Goal: Obtain resource: Download file/media

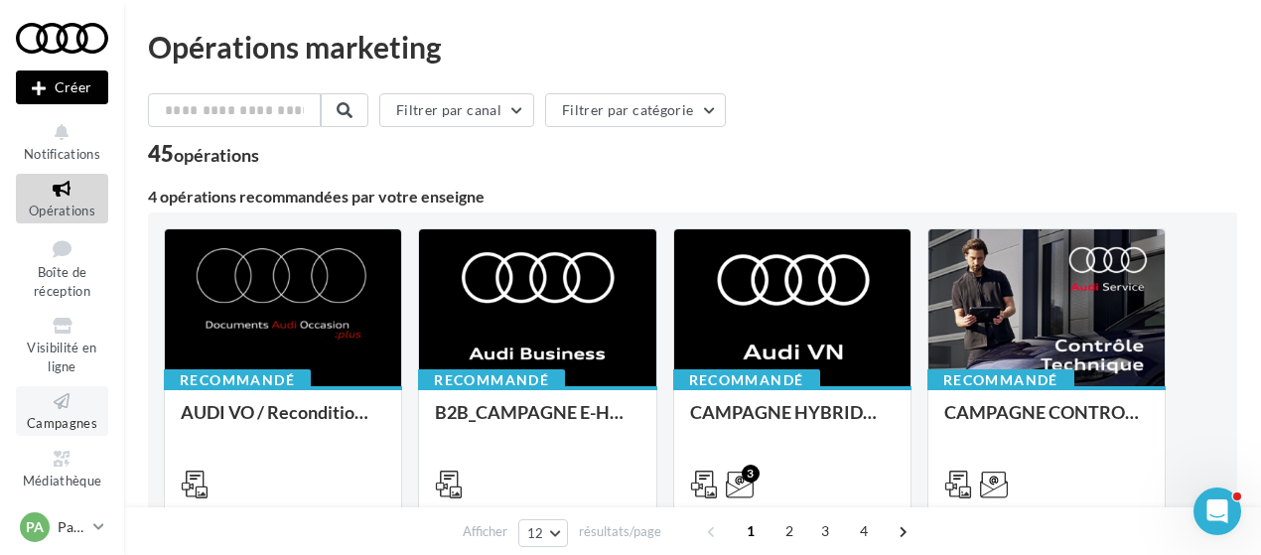
click at [60, 428] on span "Campagnes" at bounding box center [62, 423] width 70 height 16
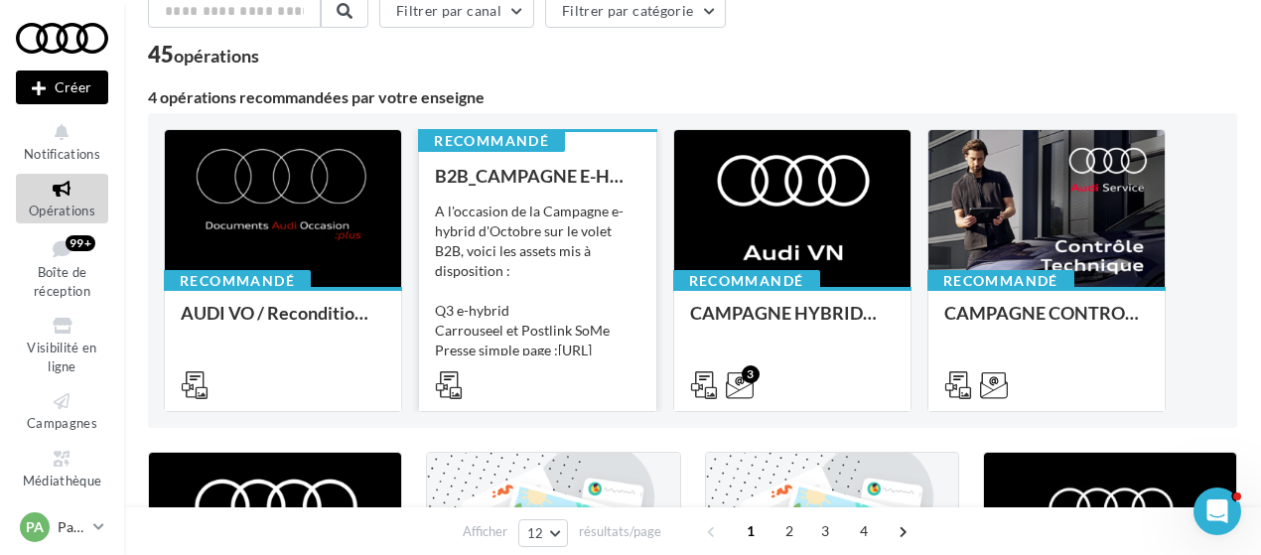
scroll to position [104, 0]
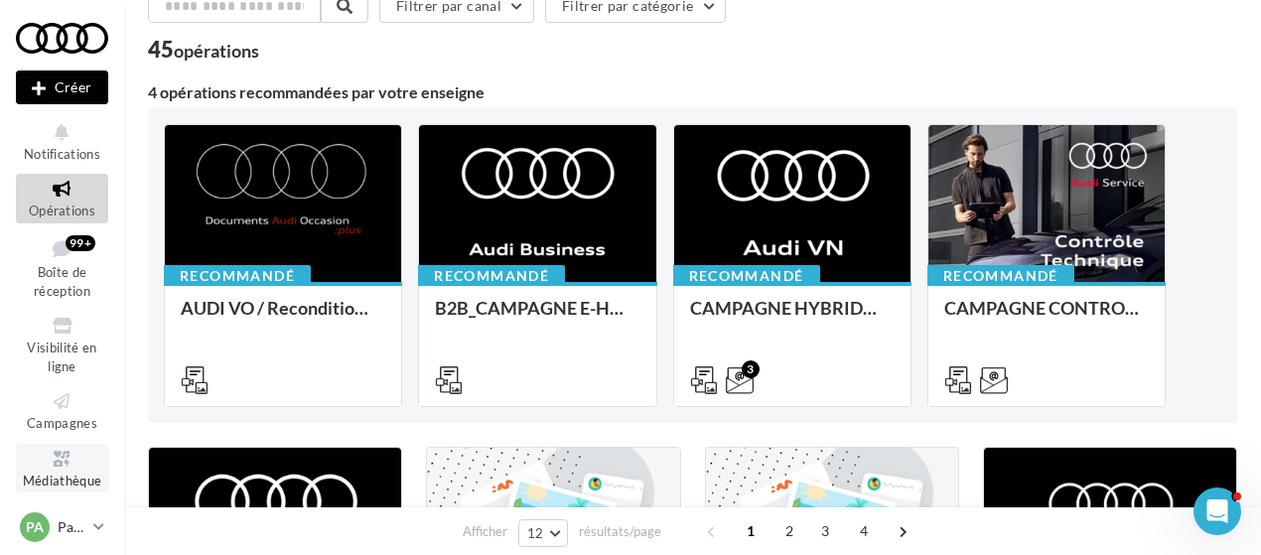
click at [62, 450] on icon at bounding box center [62, 459] width 80 height 23
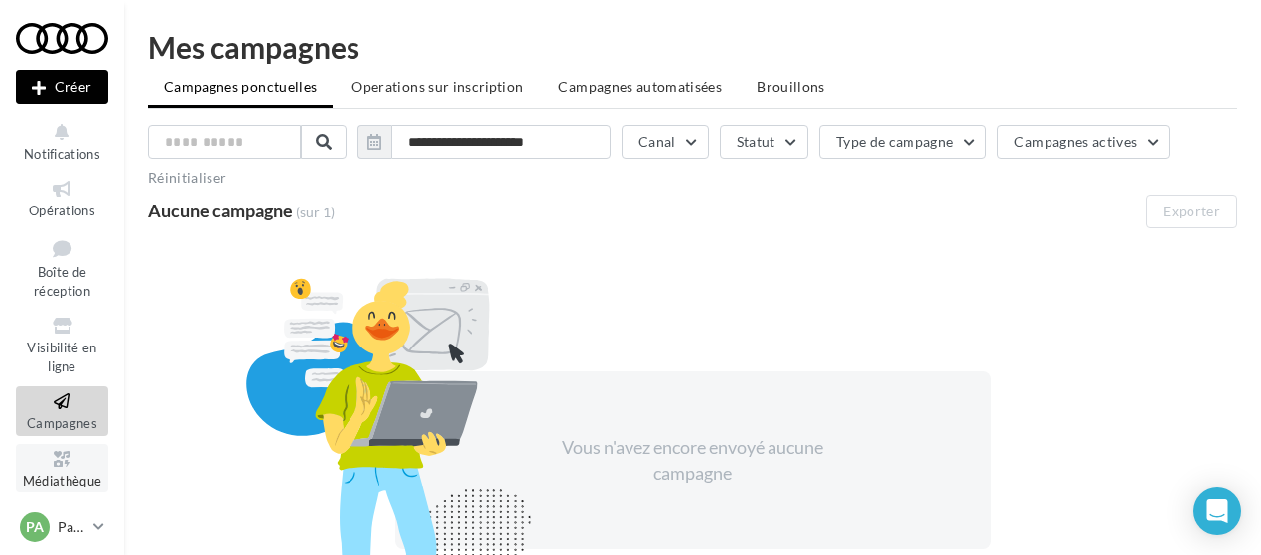
click at [62, 477] on span "Médiathèque" at bounding box center [62, 481] width 79 height 16
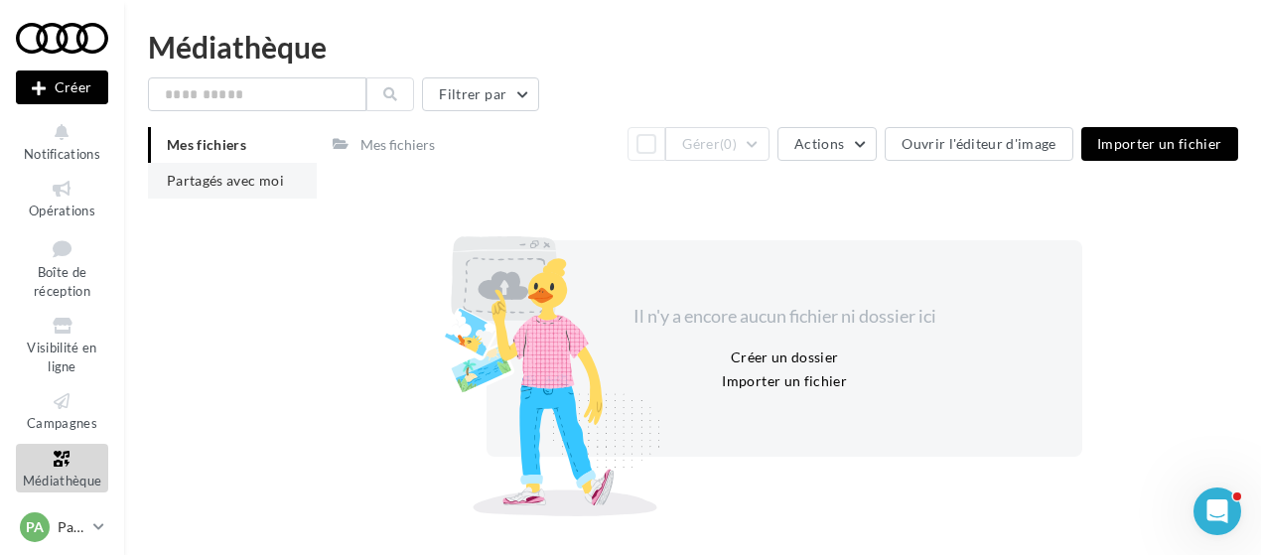
click at [223, 180] on span "Partagés avec moi" at bounding box center [225, 180] width 117 height 17
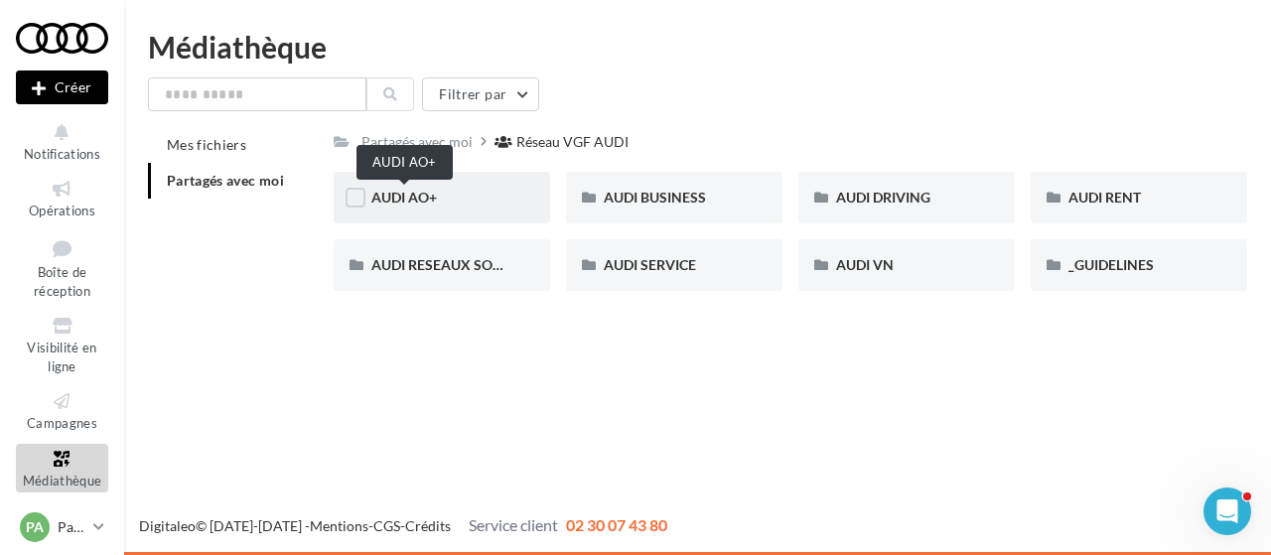
click at [401, 198] on span "AUDI AO+" at bounding box center [404, 197] width 66 height 17
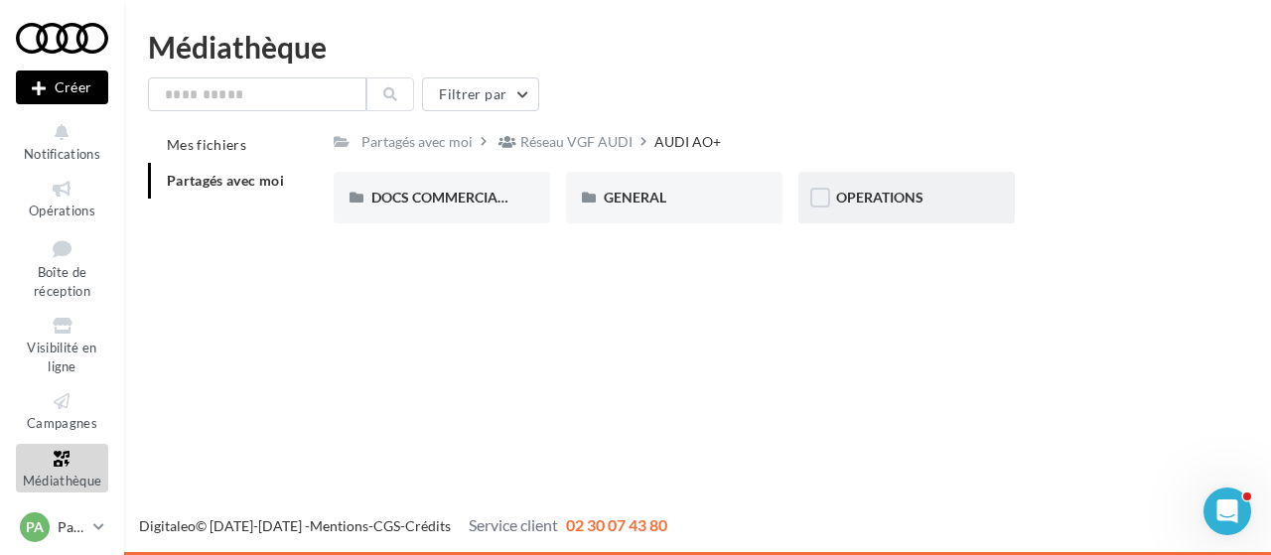
click at [867, 208] on div "OPERATIONS" at bounding box center [906, 198] width 141 height 20
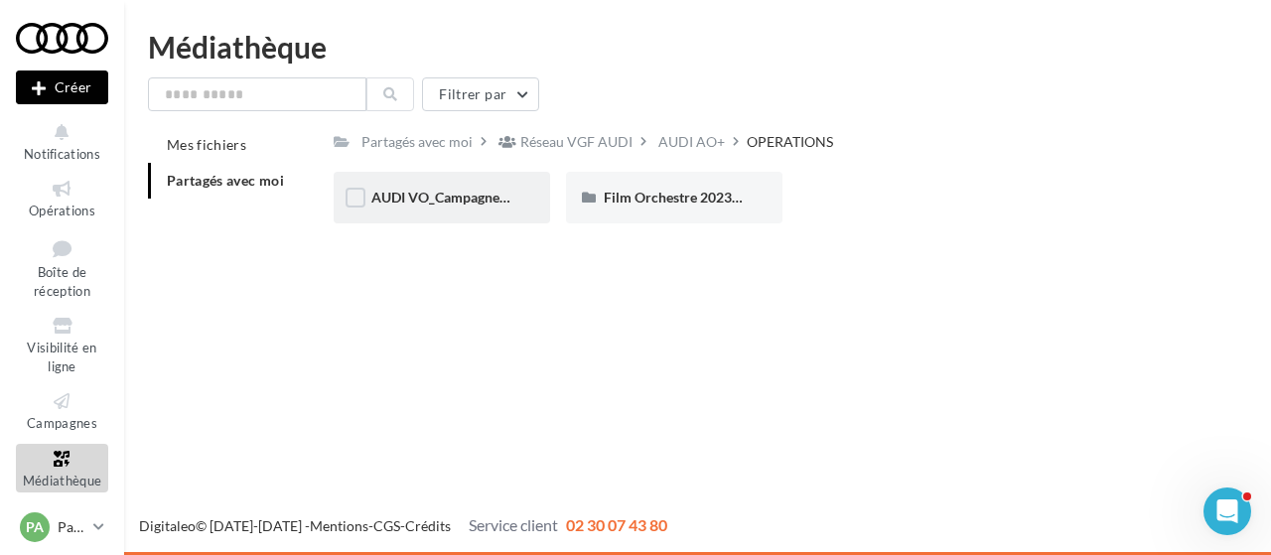
click at [452, 210] on div "AUDI VO_Campagne_Octobre" at bounding box center [442, 198] width 216 height 52
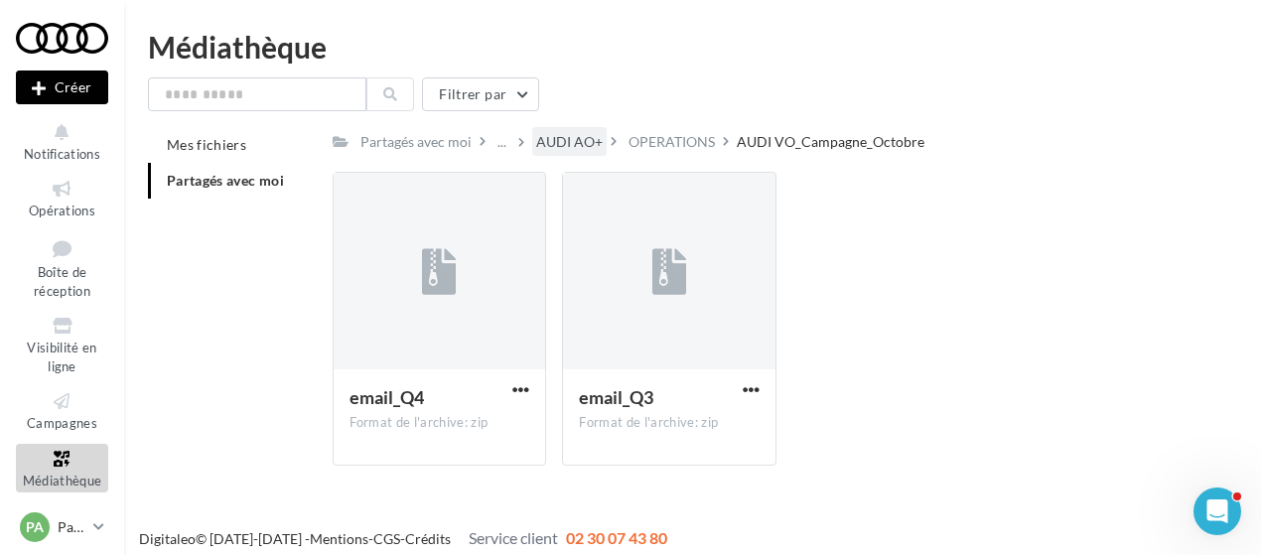
click at [562, 144] on div "AUDI AO+" at bounding box center [569, 142] width 67 height 20
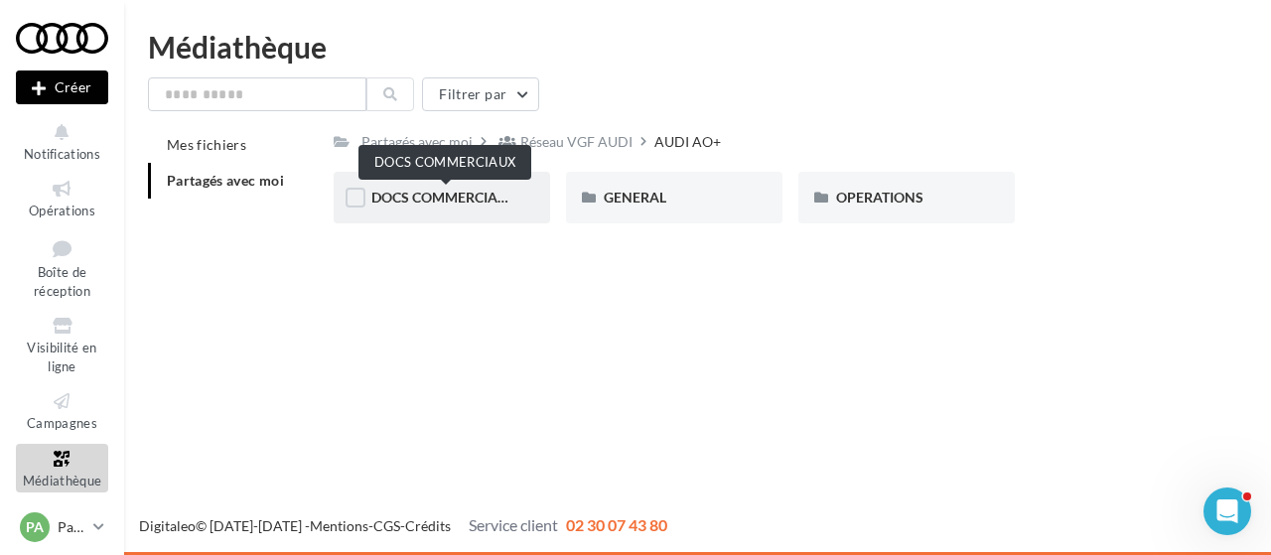
click at [475, 196] on span "DOCS COMMERCIAUX" at bounding box center [444, 197] width 146 height 17
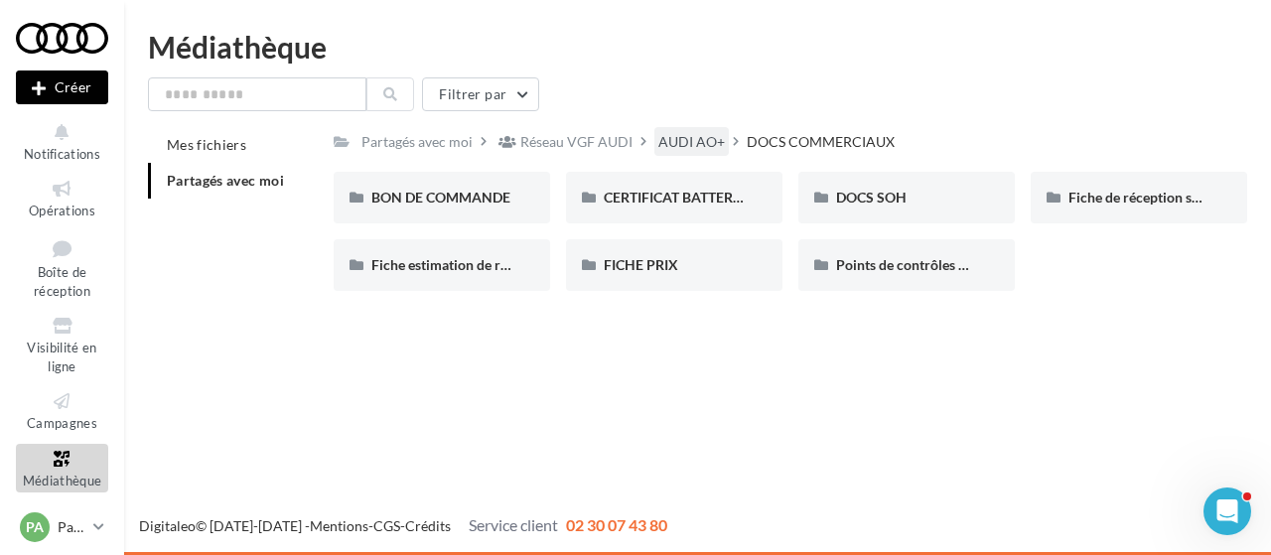
click at [685, 138] on div "AUDI AO+" at bounding box center [691, 142] width 67 height 20
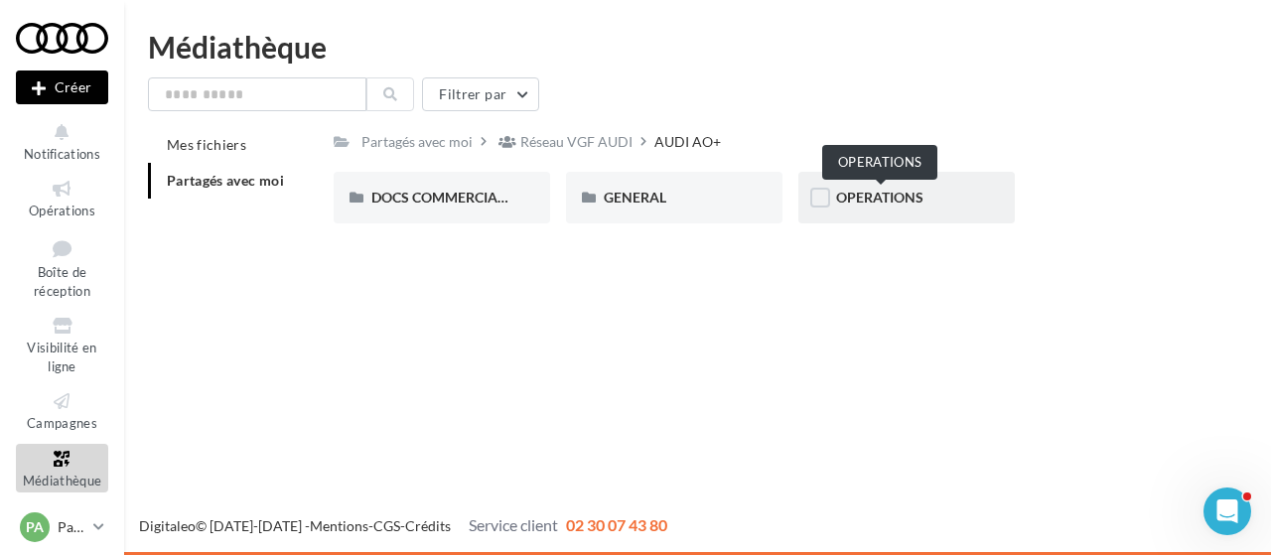
click at [855, 206] on span "OPERATIONS" at bounding box center [879, 197] width 87 height 17
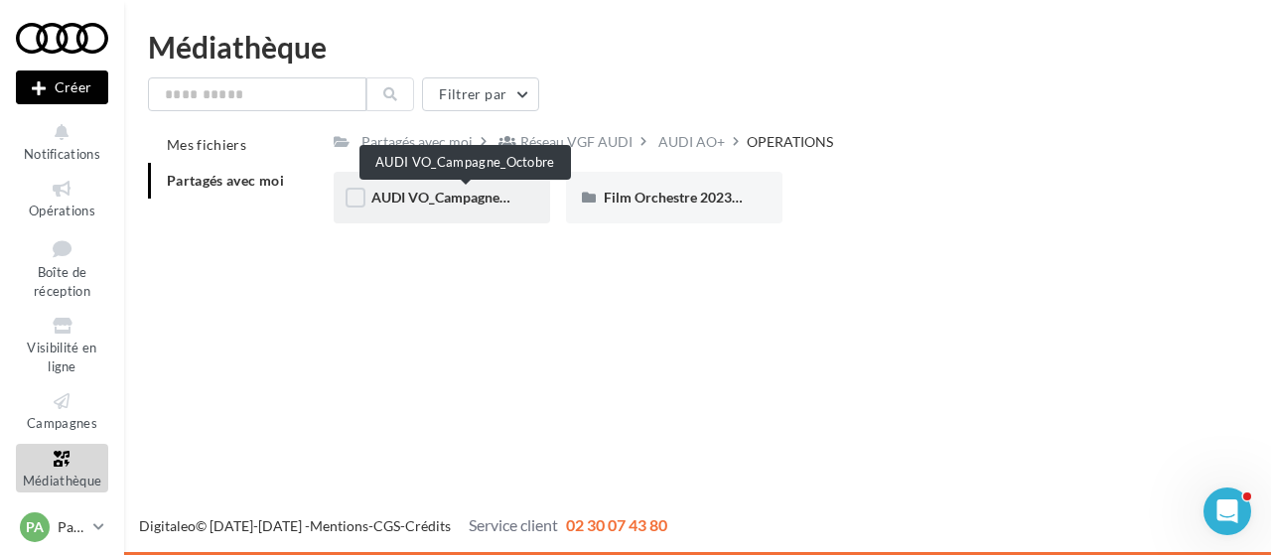
click at [466, 205] on span "AUDI VO_Campagne_Octobre" at bounding box center [464, 197] width 186 height 17
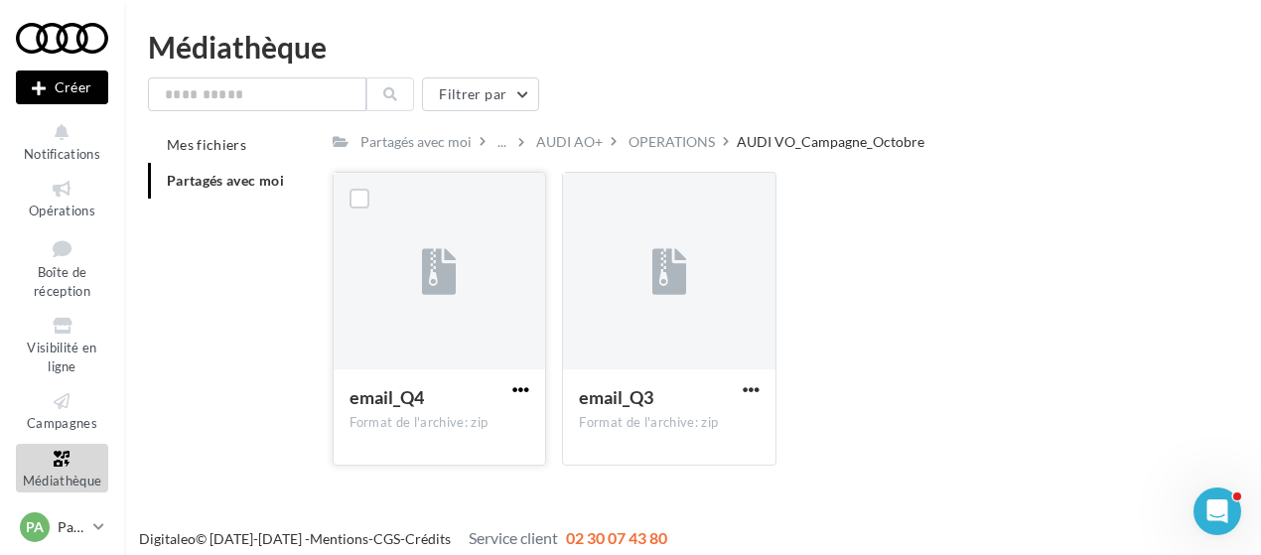
click at [517, 388] on span "button" at bounding box center [520, 389] width 17 height 17
click at [391, 426] on button "Télécharger" at bounding box center [434, 429] width 199 height 52
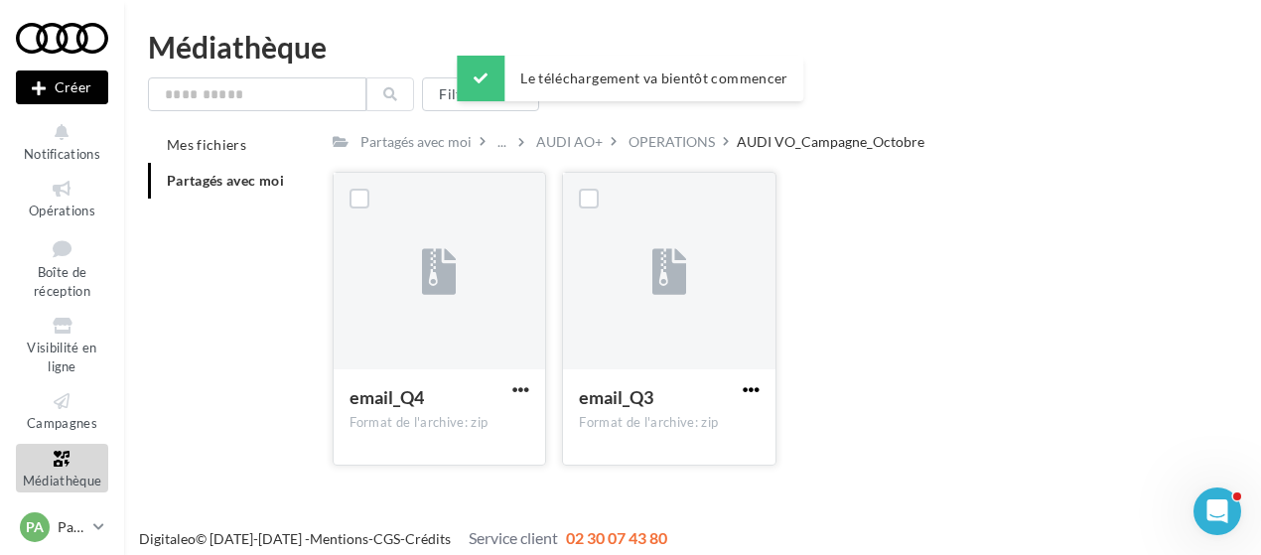
click at [754, 386] on span "button" at bounding box center [751, 389] width 17 height 17
click at [646, 418] on button "Télécharger" at bounding box center [664, 429] width 199 height 52
click at [902, 287] on div "email_Q4 Format de l'archive: zip email_Q4 email_Q3 Format de l'archive: zip em…" at bounding box center [793, 327] width 921 height 310
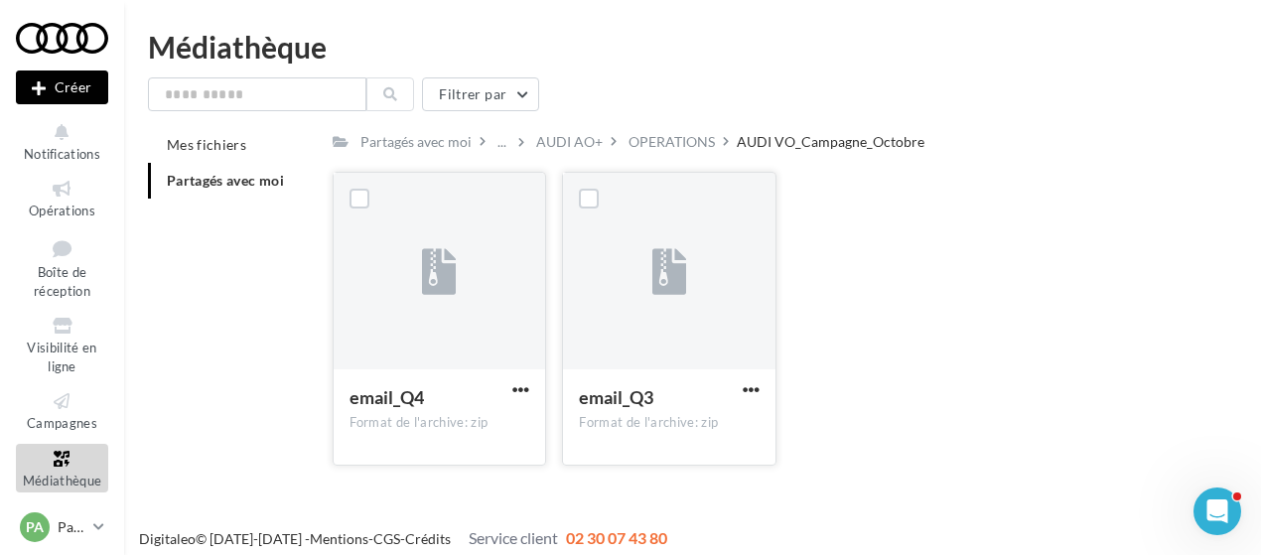
click at [737, 146] on div "AUDI VO_Campagne_Octobre" at bounding box center [831, 142] width 188 height 20
click at [665, 144] on div "OPERATIONS" at bounding box center [672, 142] width 86 height 20
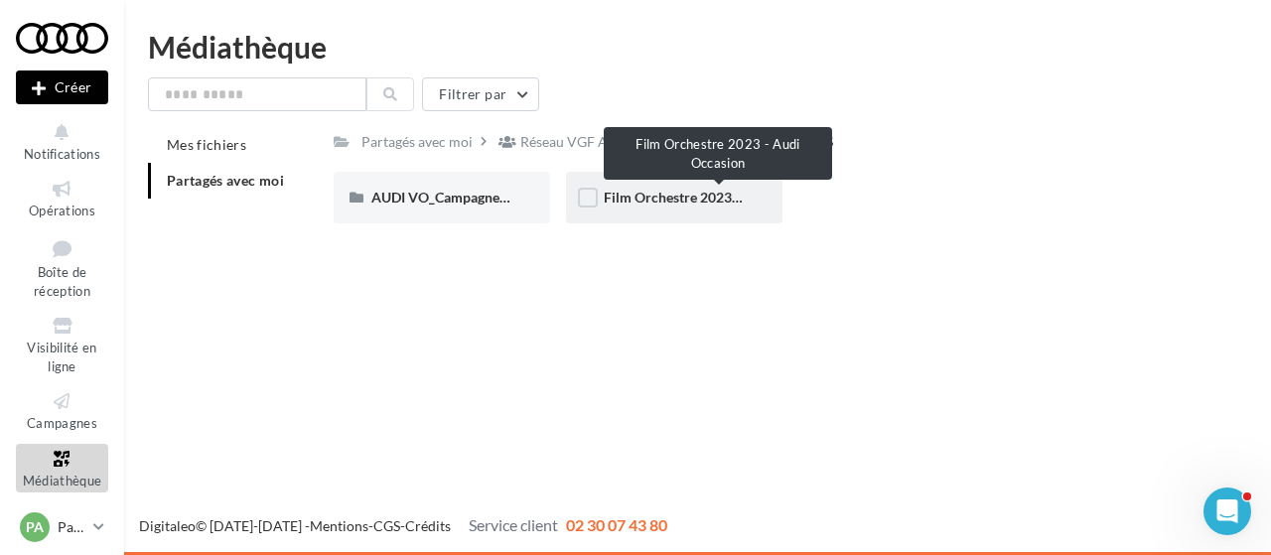
click at [652, 201] on span "Film Orchestre 2023 - Audi Occasion" at bounding box center [718, 197] width 229 height 17
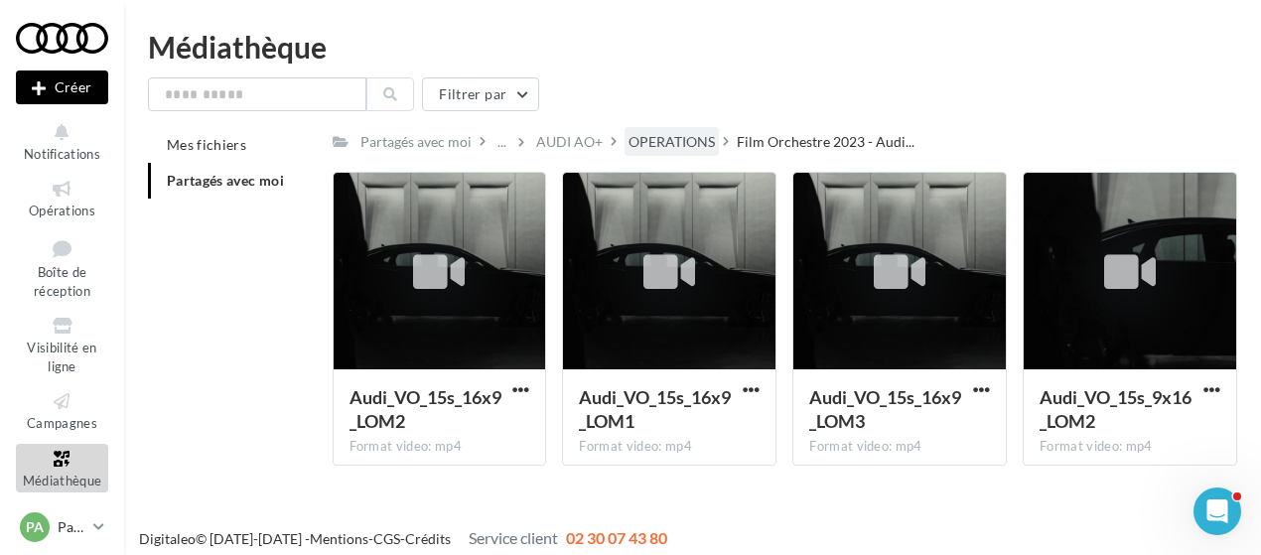
click at [663, 139] on div "OPERATIONS" at bounding box center [672, 142] width 86 height 20
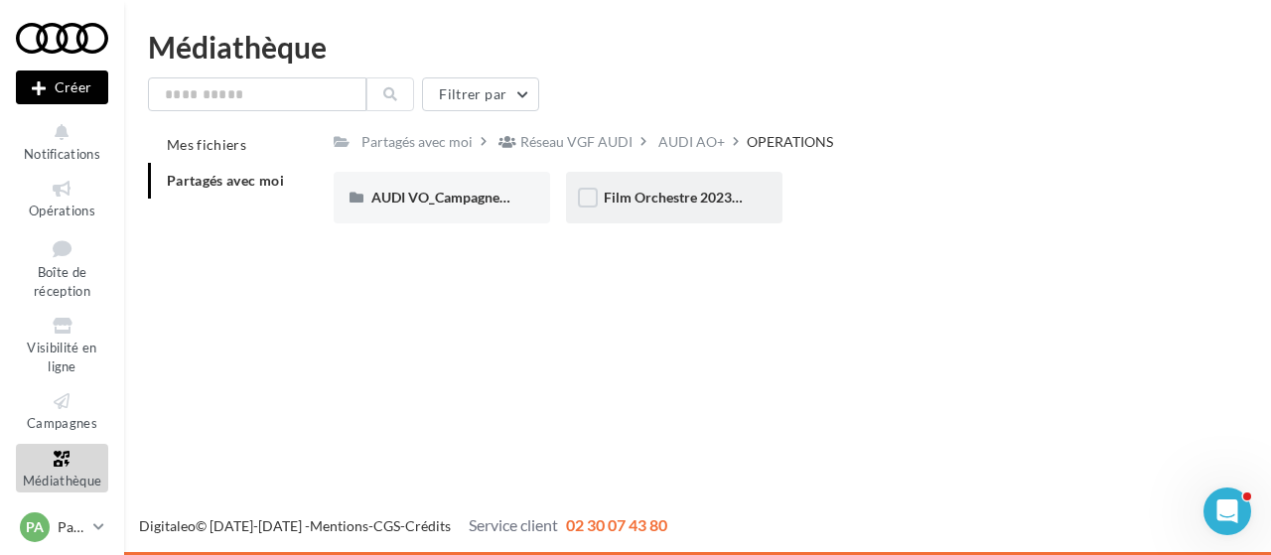
click at [655, 210] on div "Film Orchestre 2023 - Audi Occasion" at bounding box center [674, 198] width 216 height 52
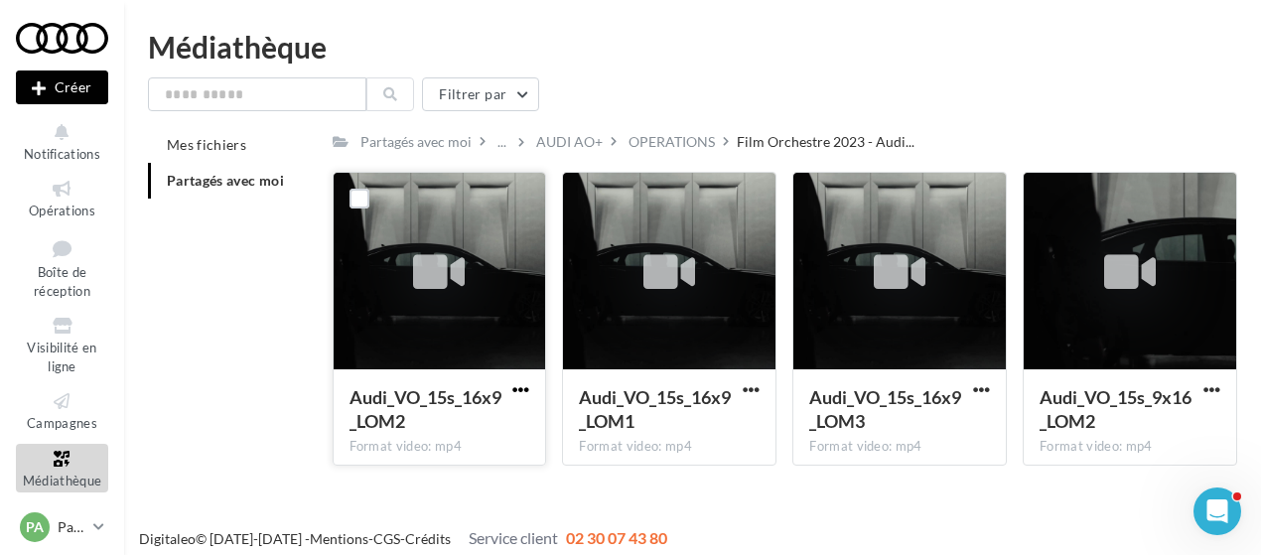
click at [517, 388] on span "button" at bounding box center [520, 389] width 17 height 17
click at [401, 422] on button "Télécharger" at bounding box center [434, 429] width 199 height 52
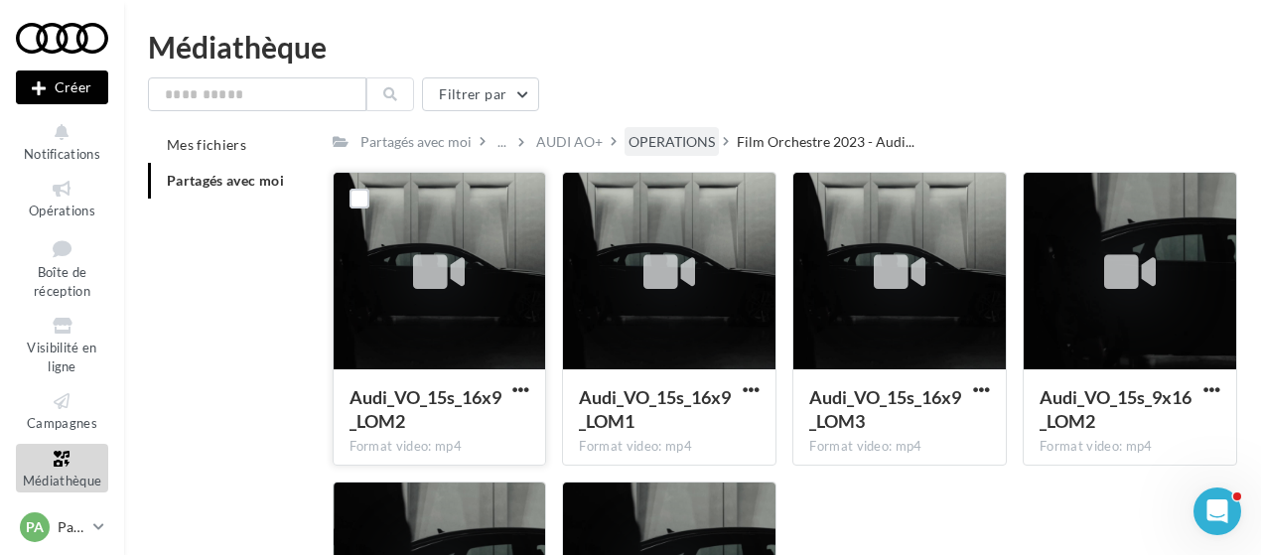
click at [663, 145] on div "OPERATIONS" at bounding box center [672, 142] width 86 height 20
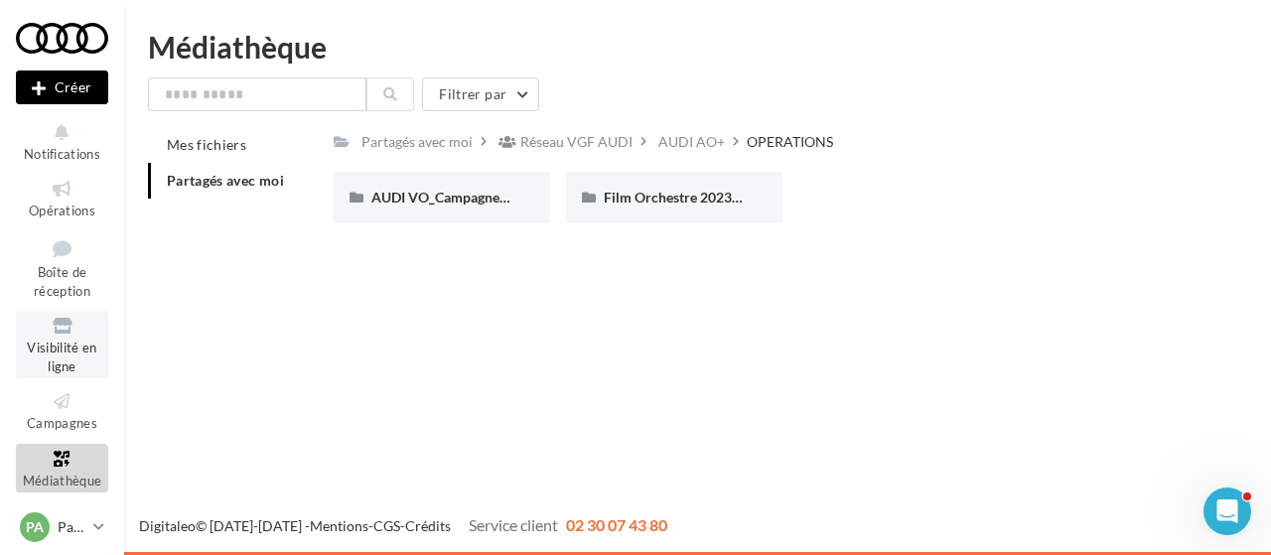
click at [62, 358] on link "Visibilité en ligne" at bounding box center [62, 345] width 92 height 68
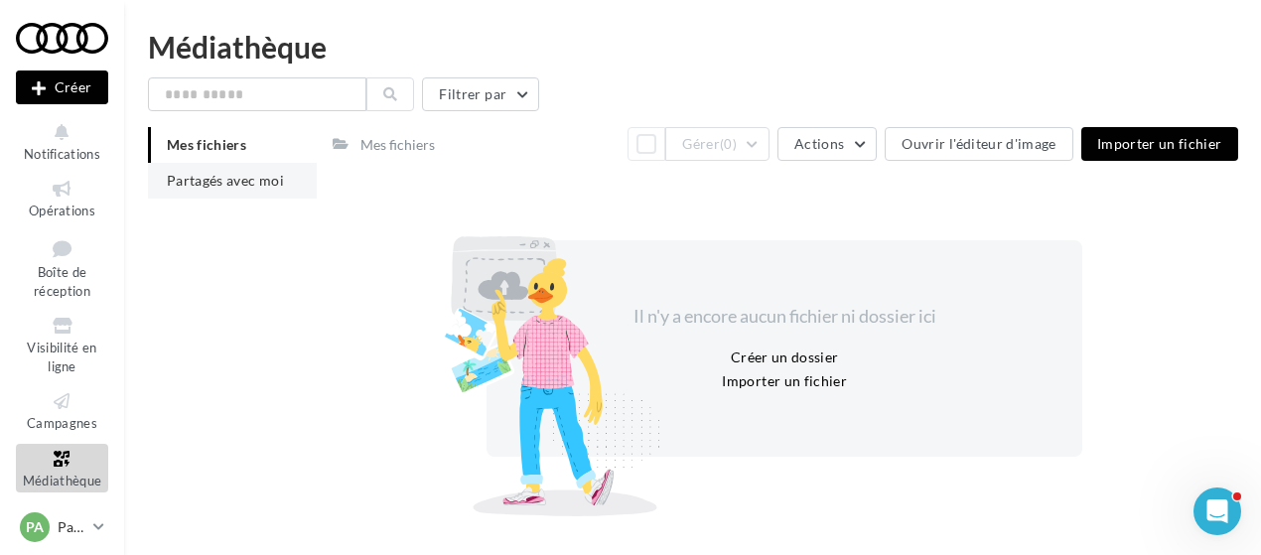
click at [216, 180] on span "Partagés avec moi" at bounding box center [225, 180] width 117 height 17
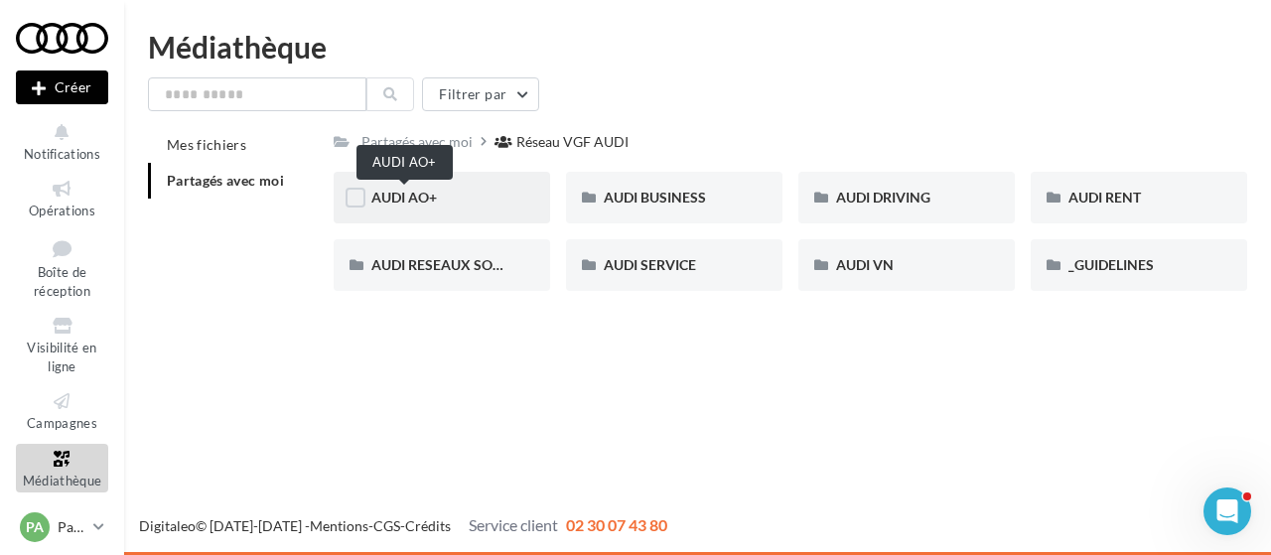
click at [395, 202] on span "AUDI AO+" at bounding box center [404, 197] width 66 height 17
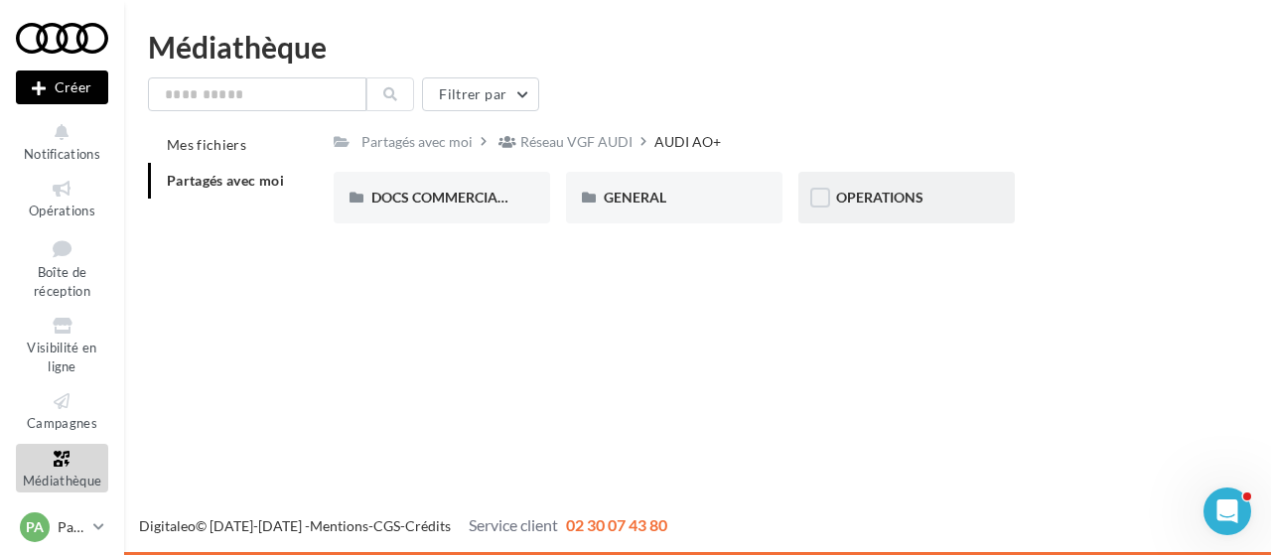
click at [906, 206] on span "OPERATIONS" at bounding box center [879, 197] width 87 height 17
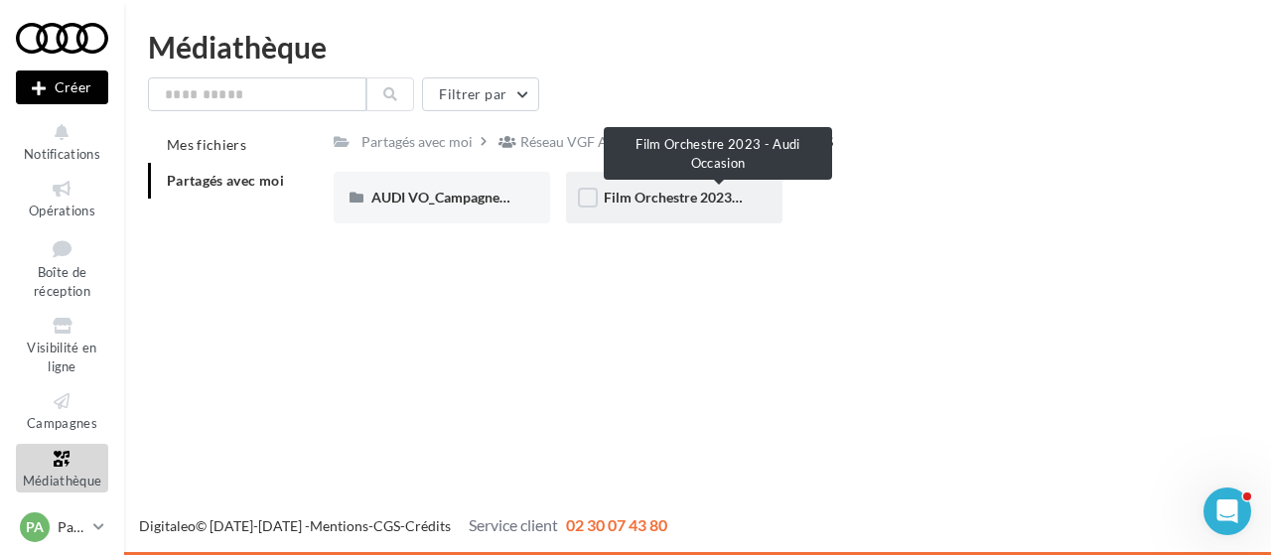
click at [677, 204] on span "Film Orchestre 2023 - Audi Occasion" at bounding box center [718, 197] width 229 height 17
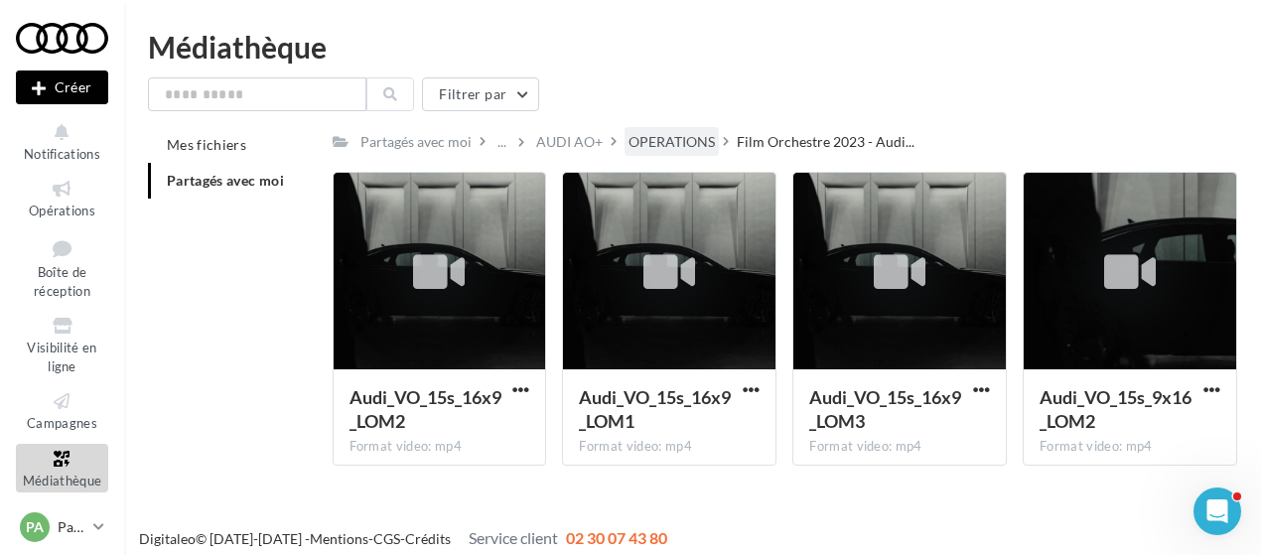
click at [657, 138] on div "OPERATIONS" at bounding box center [672, 142] width 86 height 20
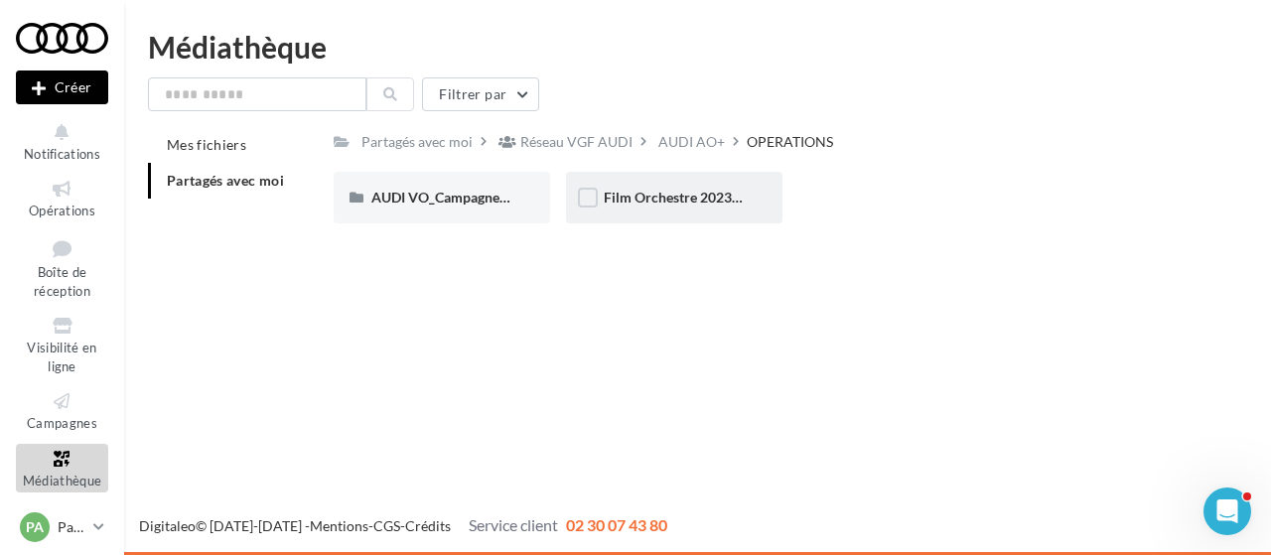
click at [661, 212] on div "Film Orchestre 2023 - Audi Occasion" at bounding box center [674, 198] width 216 height 52
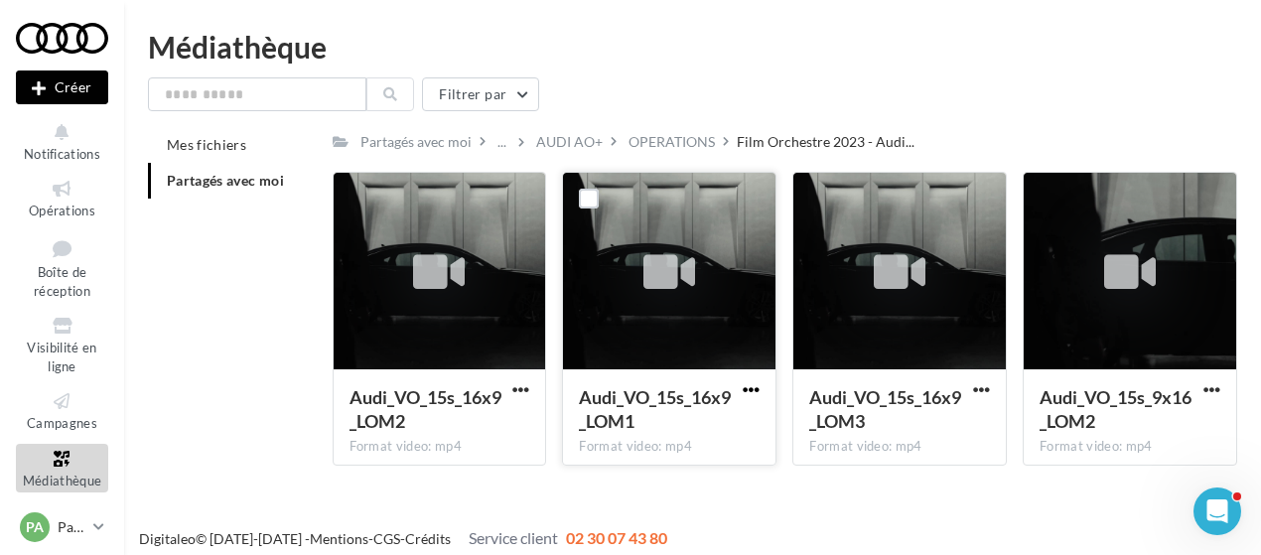
click at [754, 394] on span "button" at bounding box center [751, 389] width 17 height 17
click at [654, 438] on button "Télécharger" at bounding box center [664, 429] width 199 height 52
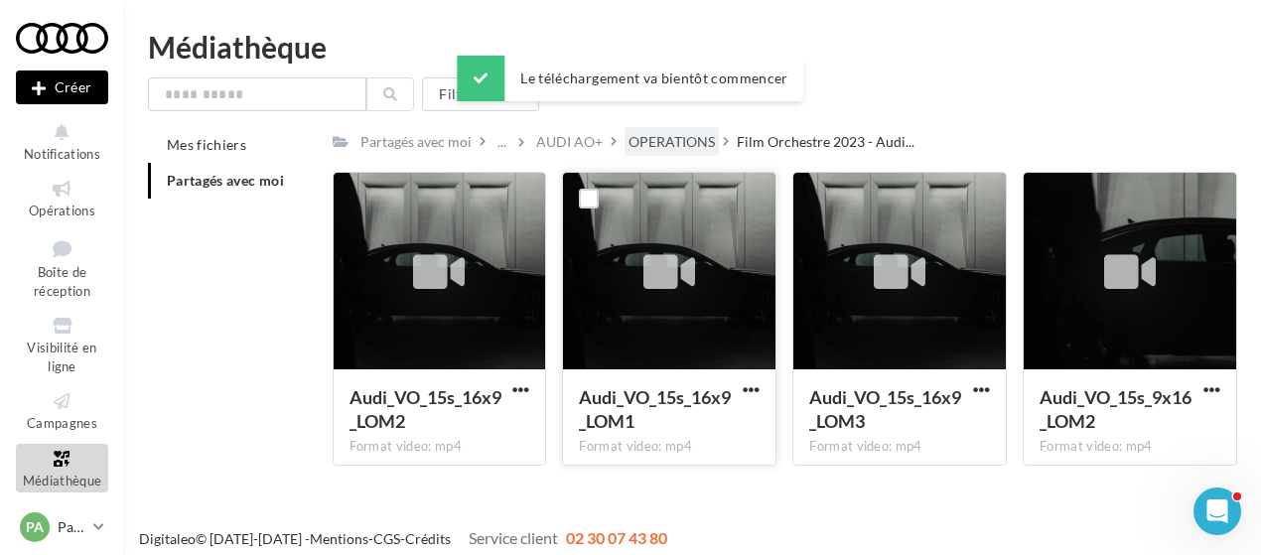
click at [673, 147] on div "OPERATIONS" at bounding box center [672, 142] width 86 height 20
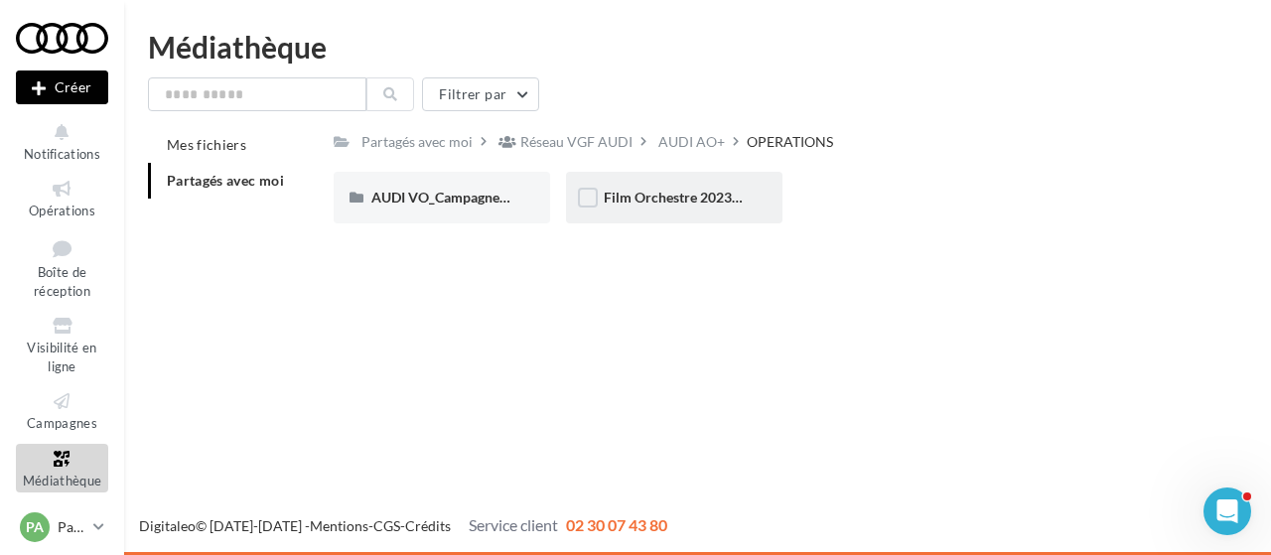
click at [672, 209] on div "Film Orchestre 2023 - Audi Occasion" at bounding box center [674, 198] width 216 height 52
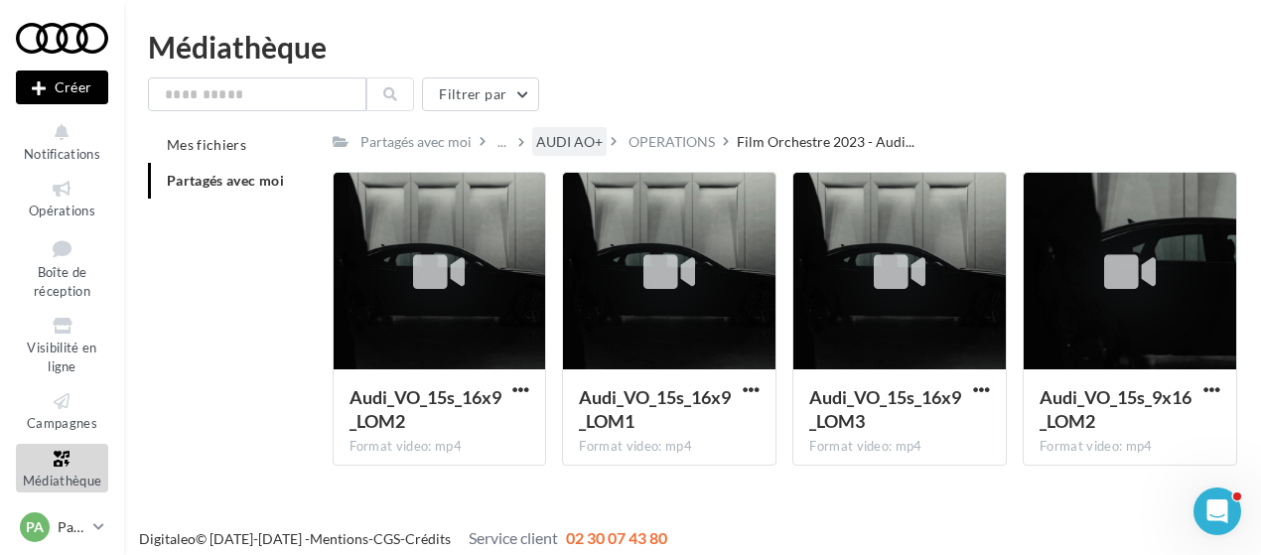
click at [577, 131] on div "AUDI AO+" at bounding box center [569, 141] width 74 height 29
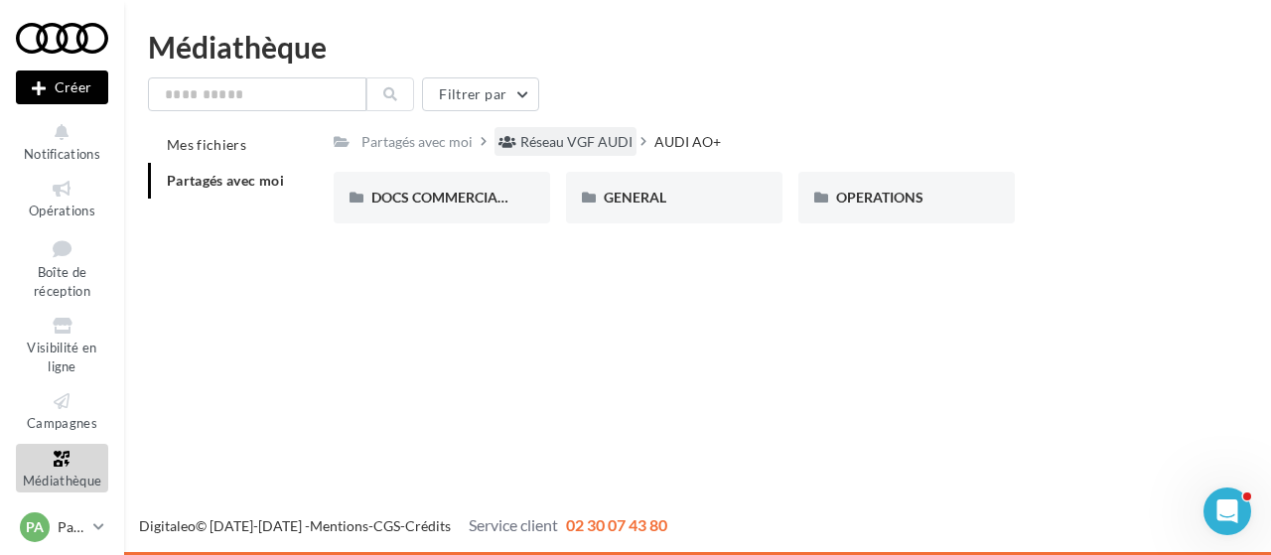
click at [584, 140] on div "Réseau VGF AUDI" at bounding box center [576, 142] width 112 height 20
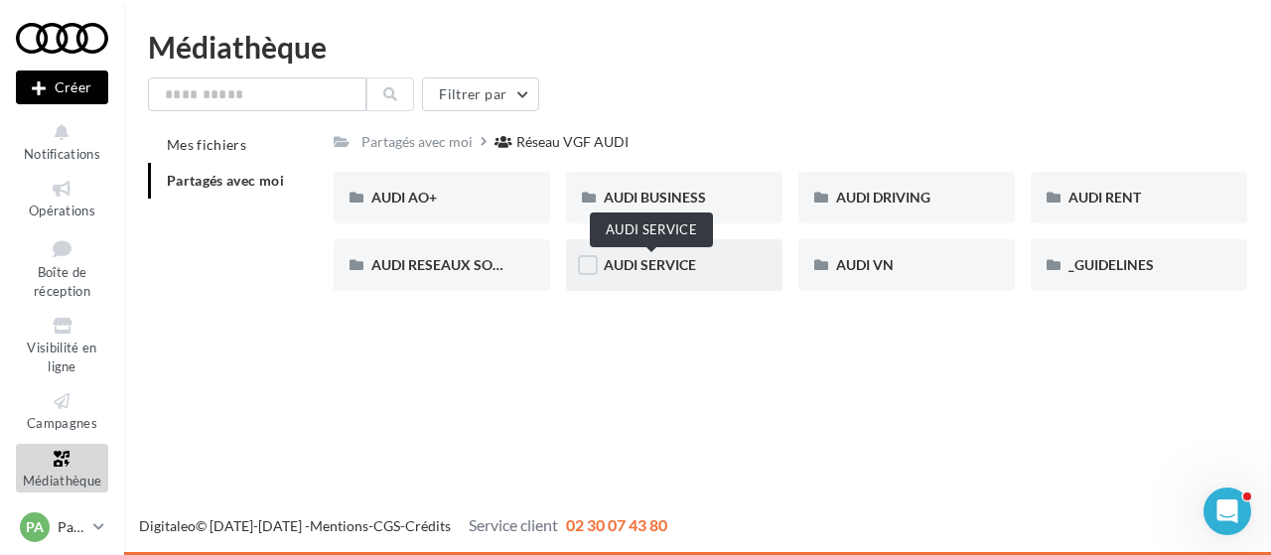
click at [669, 264] on span "AUDI SERVICE" at bounding box center [650, 264] width 92 height 17
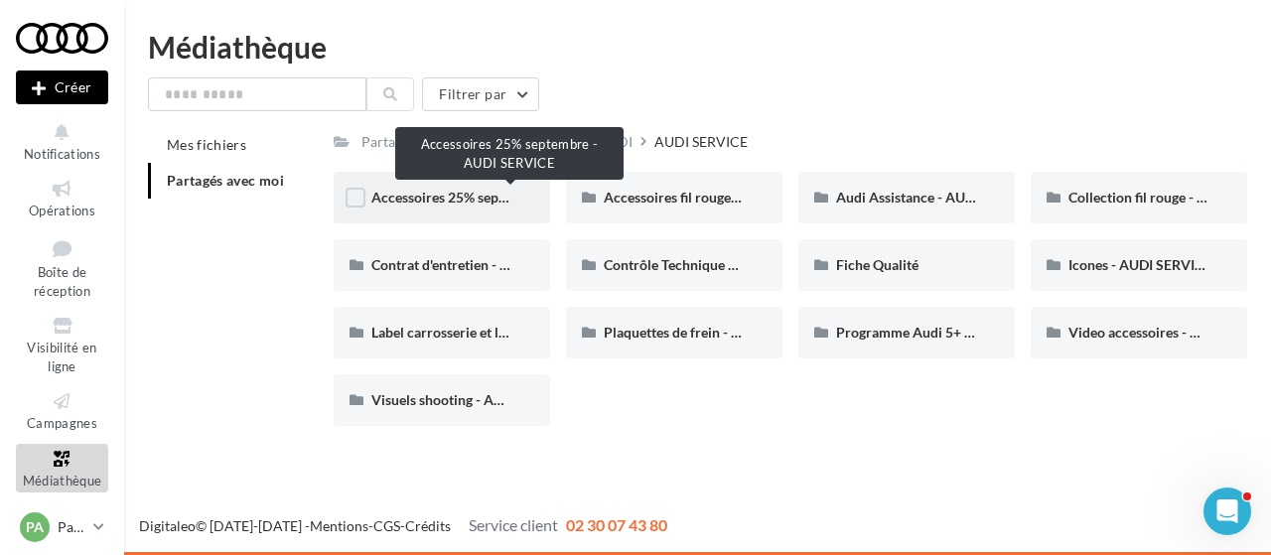
click at [462, 196] on span "Accessoires 25% septembre - AUDI SERVICE" at bounding box center [508, 197] width 275 height 17
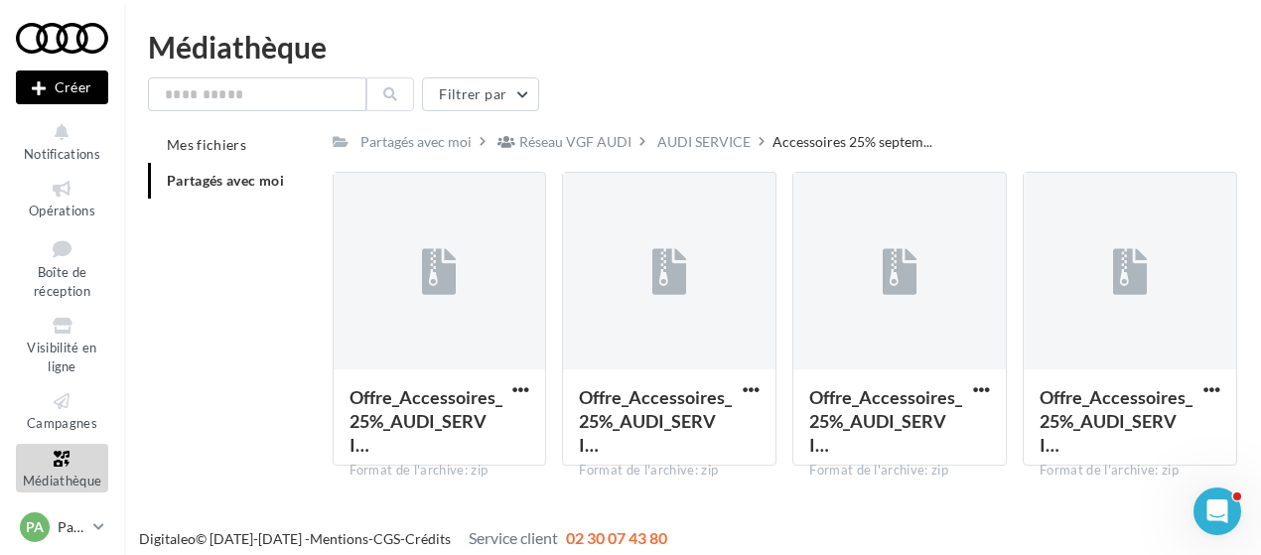
scroll to position [12, 0]
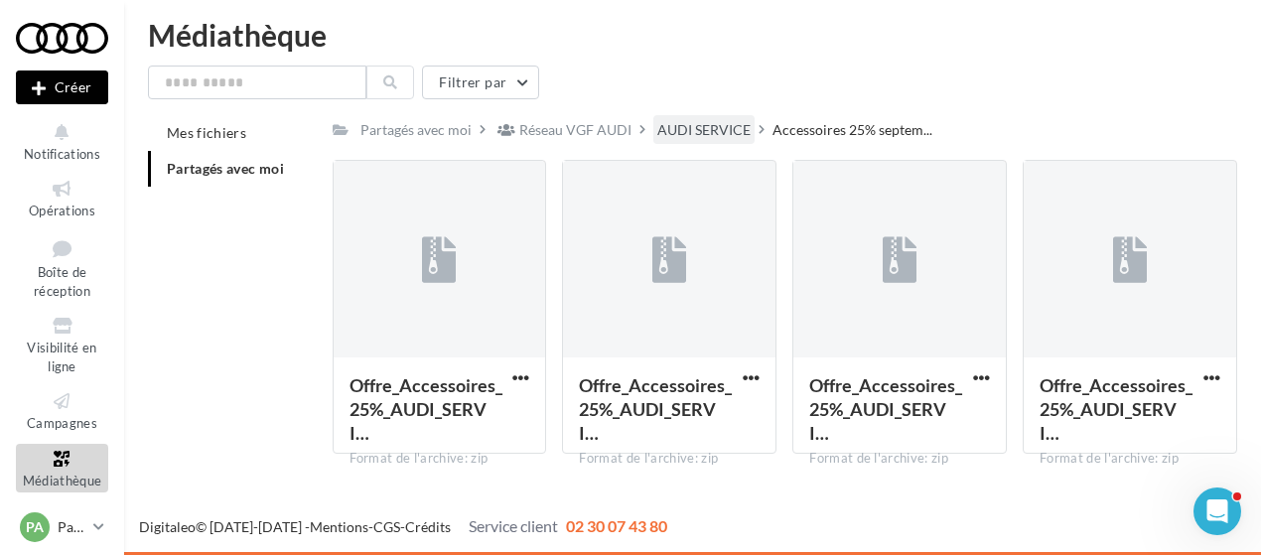
click at [698, 128] on div "AUDI SERVICE" at bounding box center [703, 130] width 93 height 20
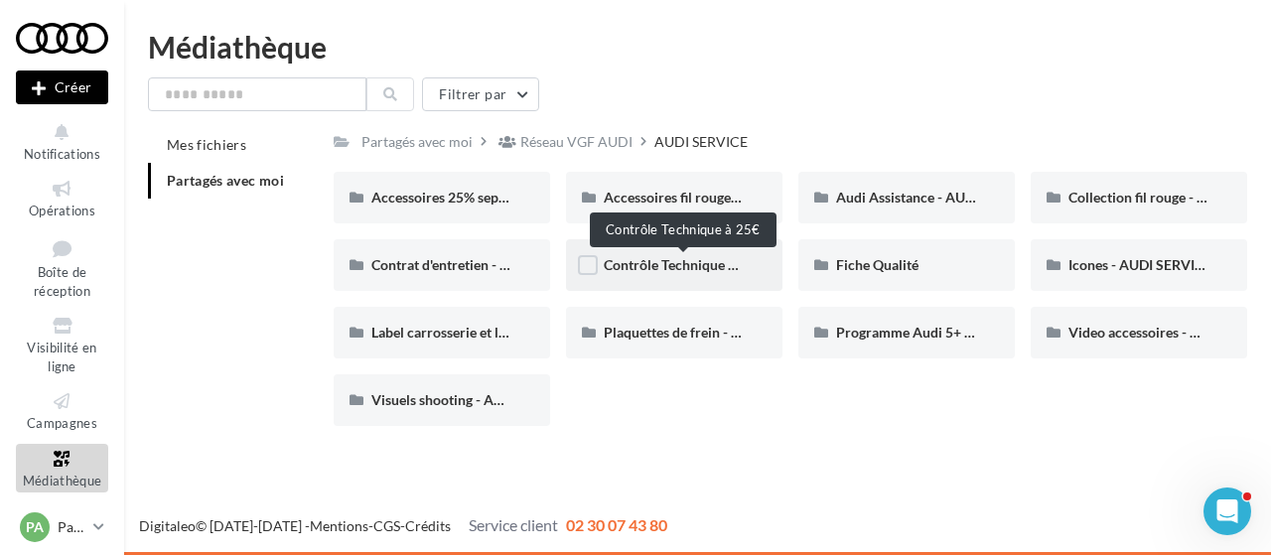
click at [691, 272] on span "Contrôle Technique à 25€" at bounding box center [683, 264] width 158 height 17
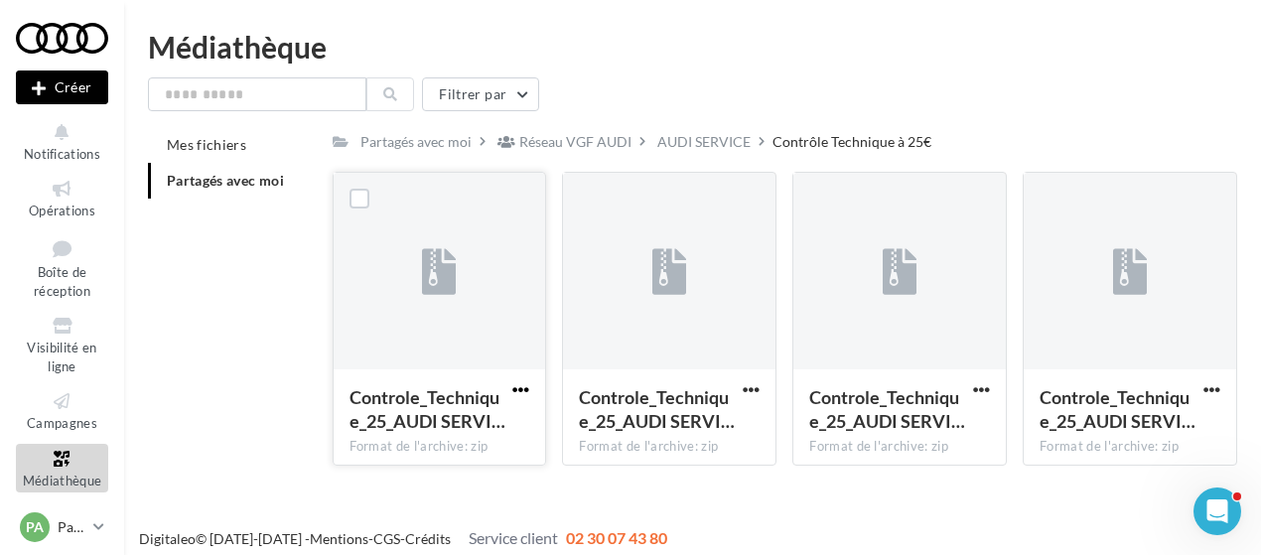
click at [522, 388] on span "button" at bounding box center [520, 389] width 17 height 17
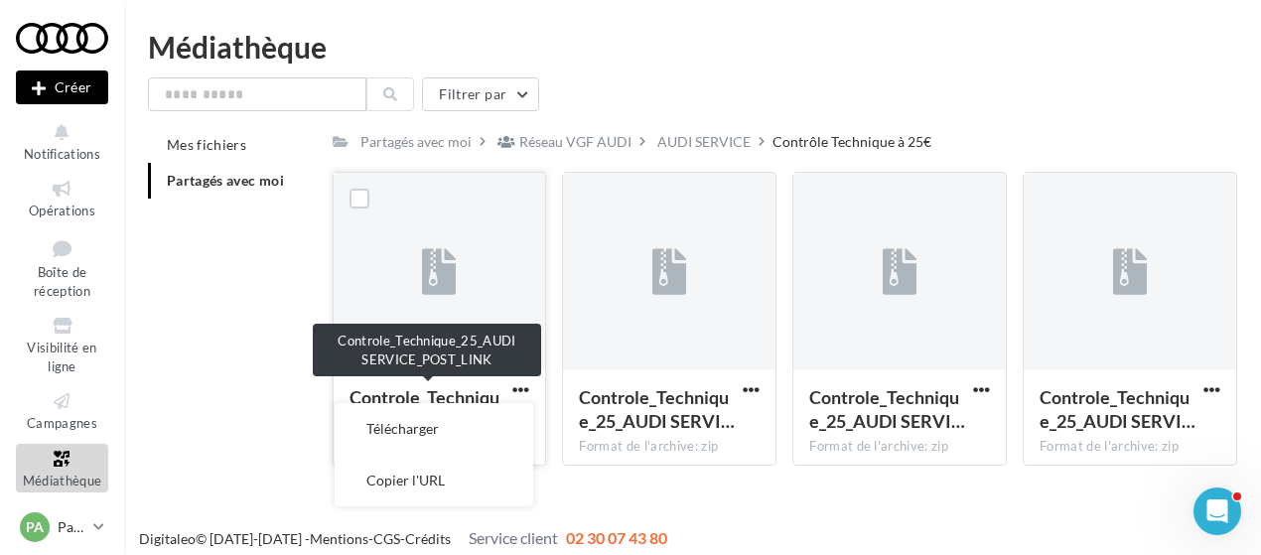
click at [437, 392] on span "Controle_Technique_25_AUDI SERVI…" at bounding box center [428, 409] width 156 height 46
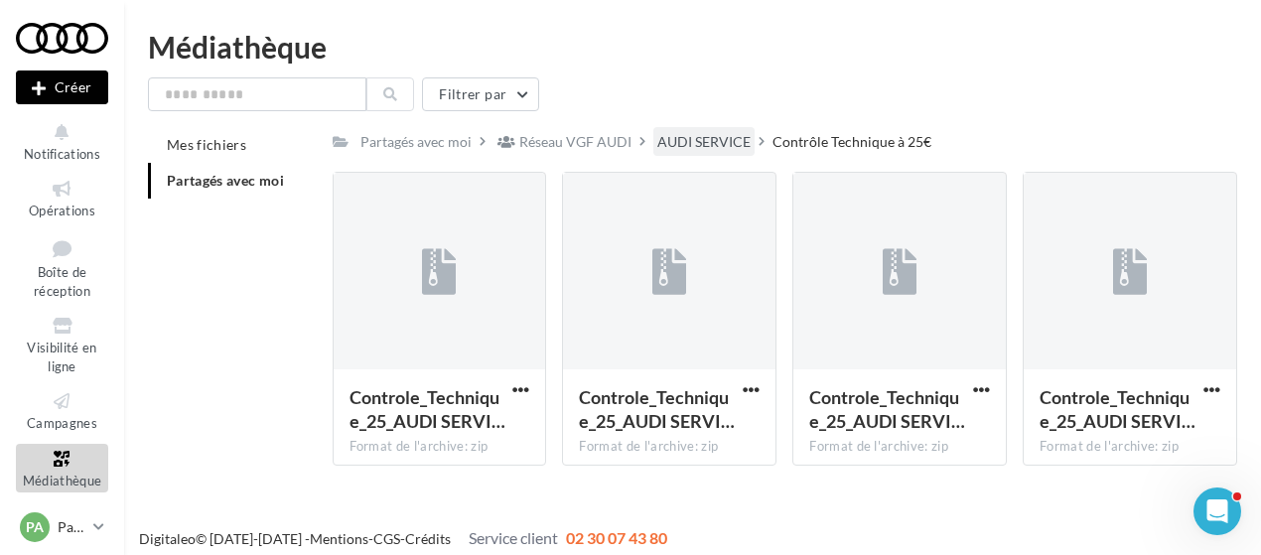
click at [685, 142] on div "AUDI SERVICE" at bounding box center [703, 142] width 93 height 20
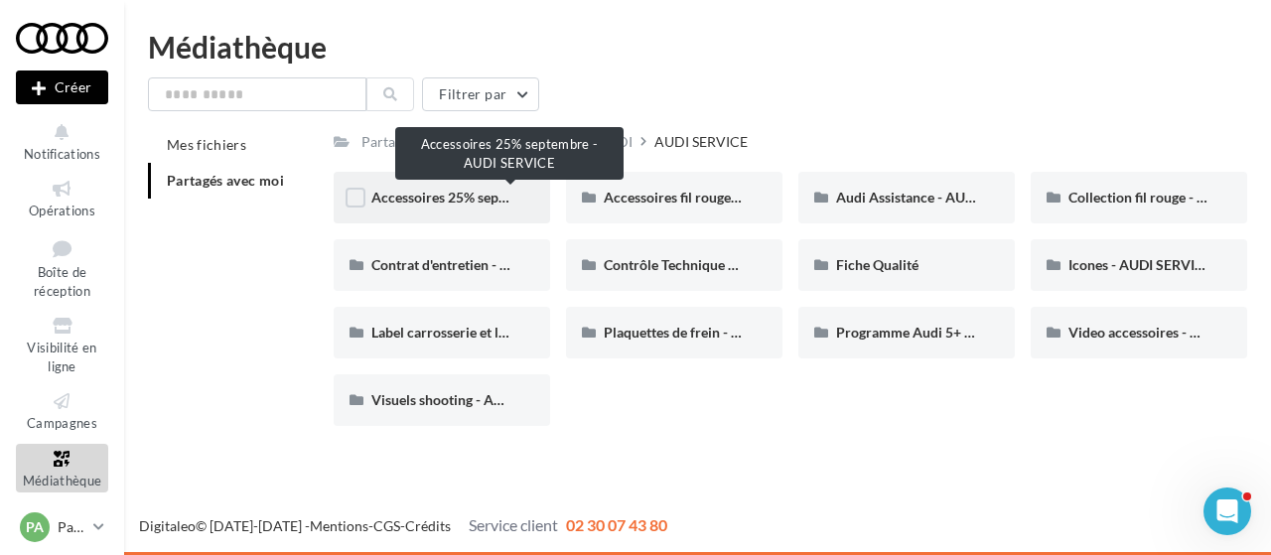
click at [471, 194] on span "Accessoires 25% septembre - AUDI SERVICE" at bounding box center [508, 197] width 275 height 17
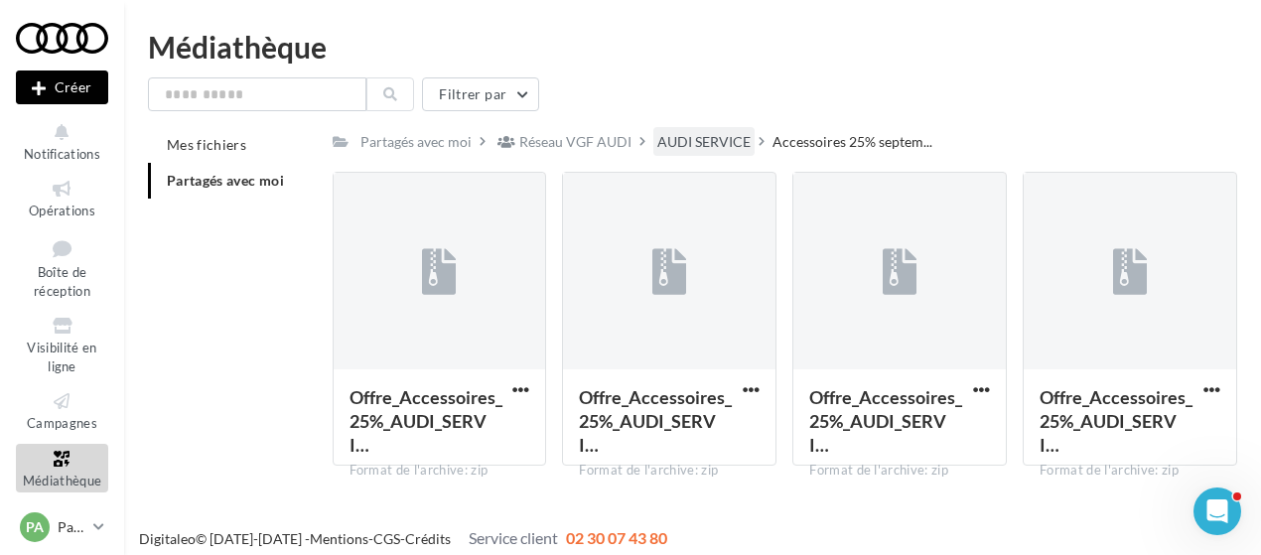
click at [707, 144] on div "AUDI SERVICE" at bounding box center [703, 142] width 93 height 20
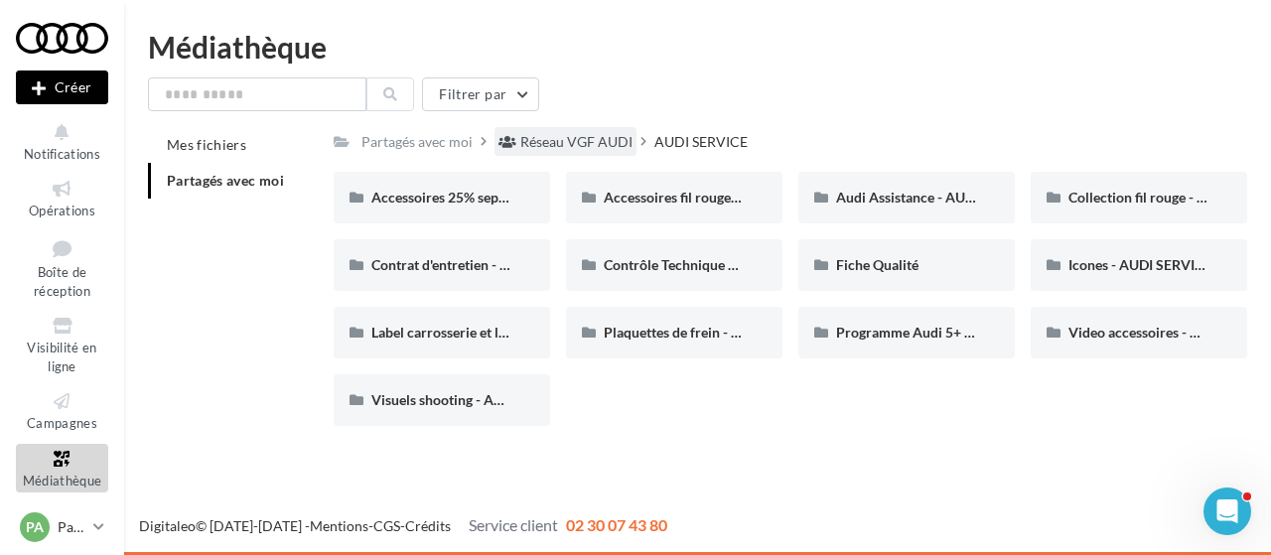
click at [576, 132] on div "Réseau VGF AUDI" at bounding box center [565, 141] width 142 height 29
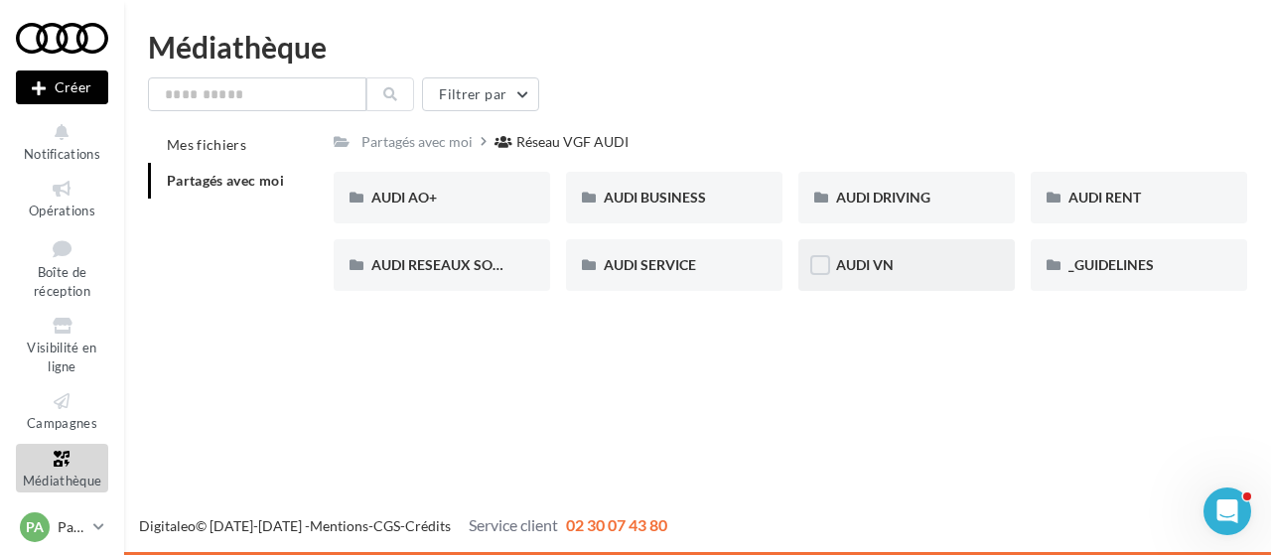
click at [867, 277] on div "AUDI VN" at bounding box center [906, 265] width 216 height 52
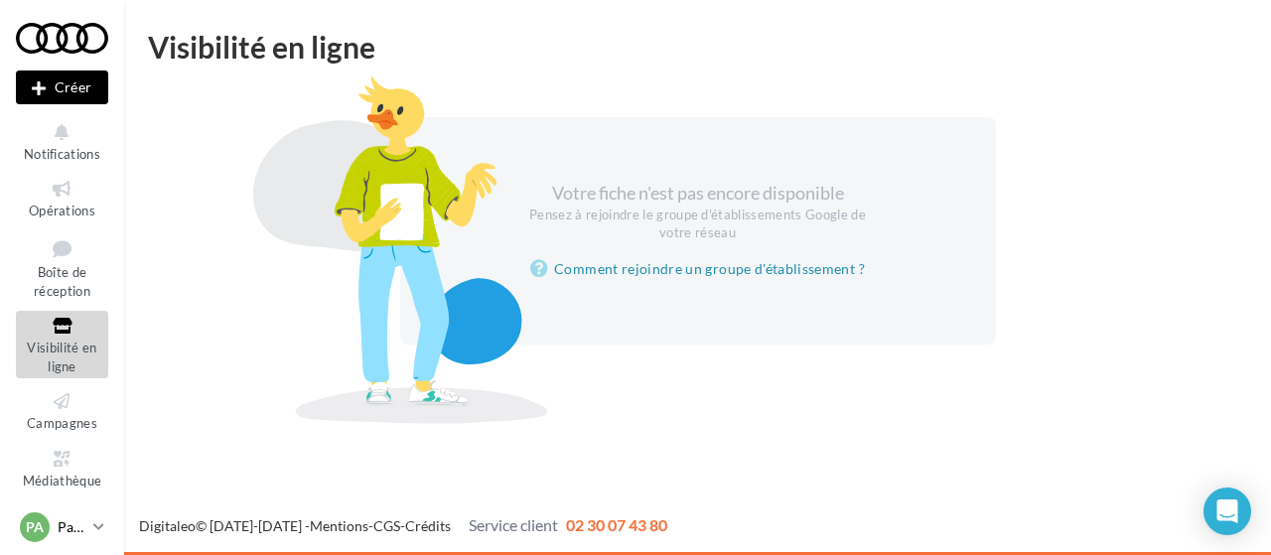
click at [73, 530] on p "Partenaire Audi" at bounding box center [72, 527] width 28 height 20
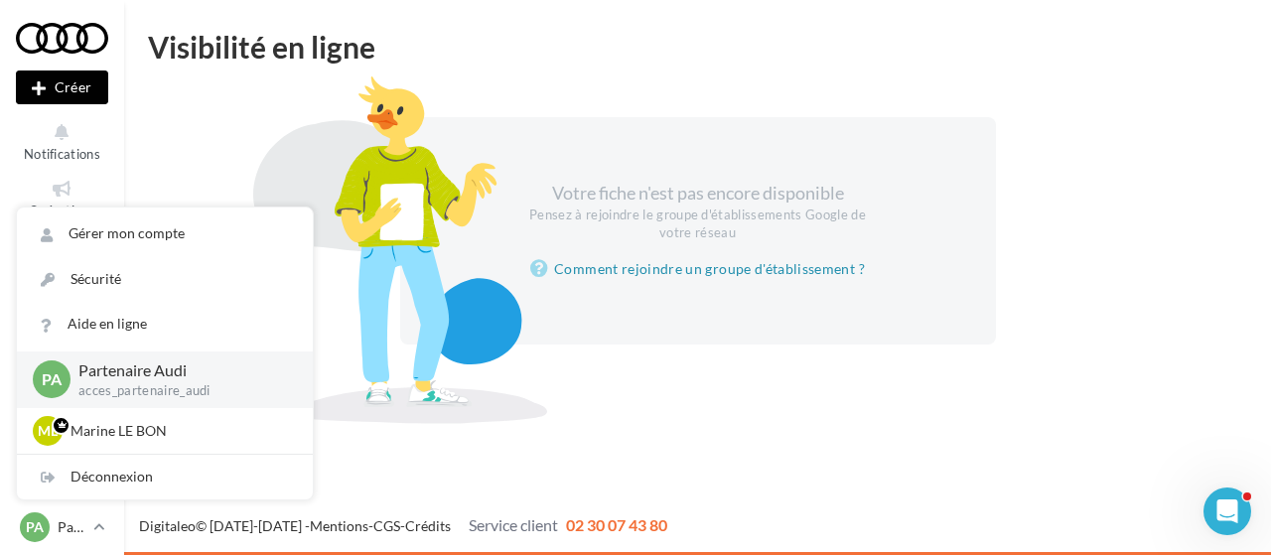
click at [97, 382] on p "acces_partenaire_audi" at bounding box center [179, 391] width 203 height 18
click at [204, 156] on div "Votre fiche n'est pas encore disponible Pensez à rejoindre le groupe d'établiss…" at bounding box center [697, 230] width 1051 height 227
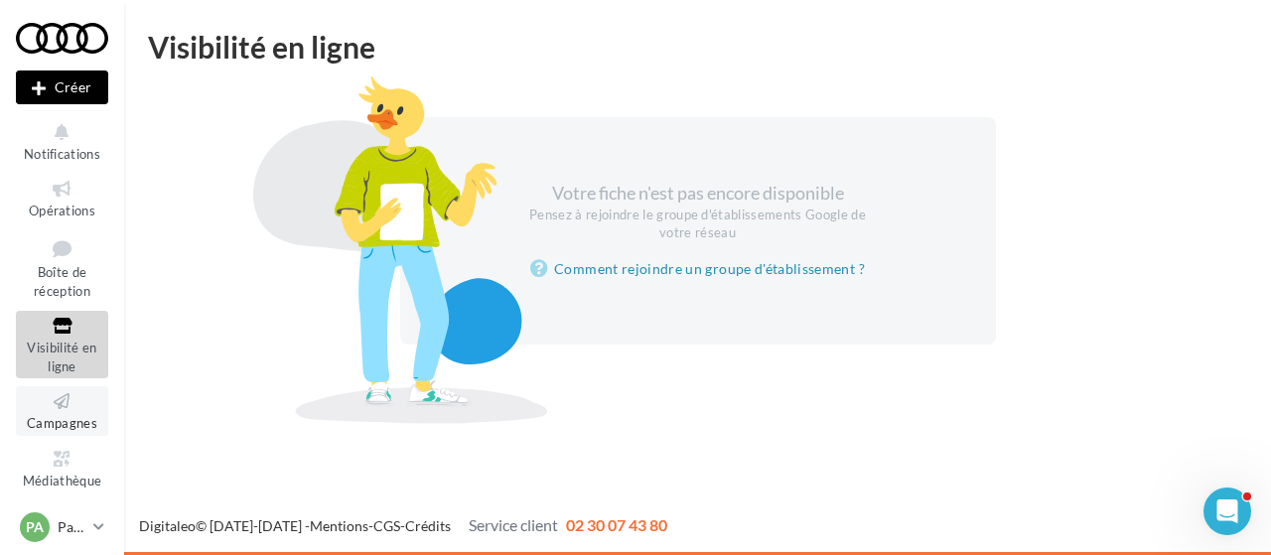
click at [52, 416] on span "Campagnes" at bounding box center [62, 423] width 70 height 16
click at [85, 525] on link "PA Partenaire Audi acces_partenaire_audi" at bounding box center [62, 527] width 92 height 38
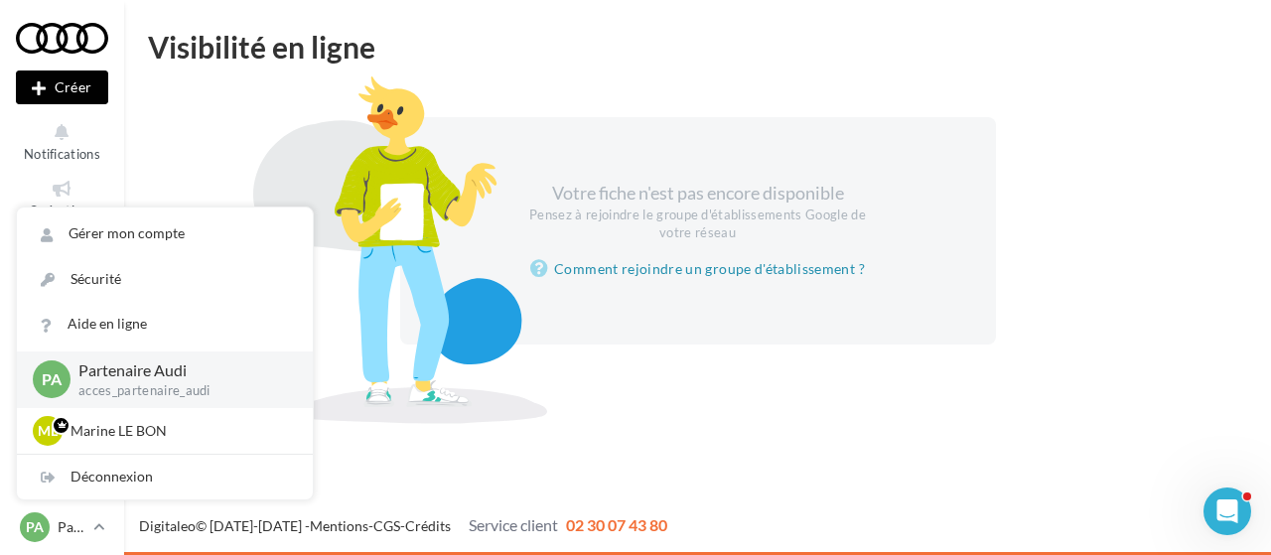
click at [109, 384] on p "acces_partenaire_audi" at bounding box center [179, 391] width 203 height 18
